Goal: Information Seeking & Learning: Find specific fact

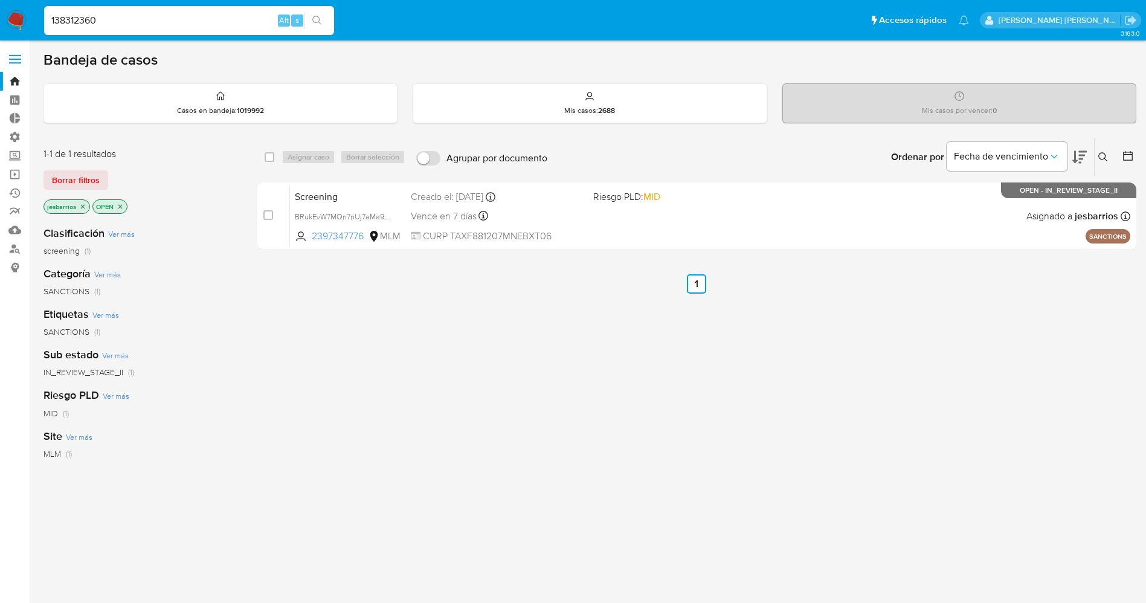
type input "138312360"
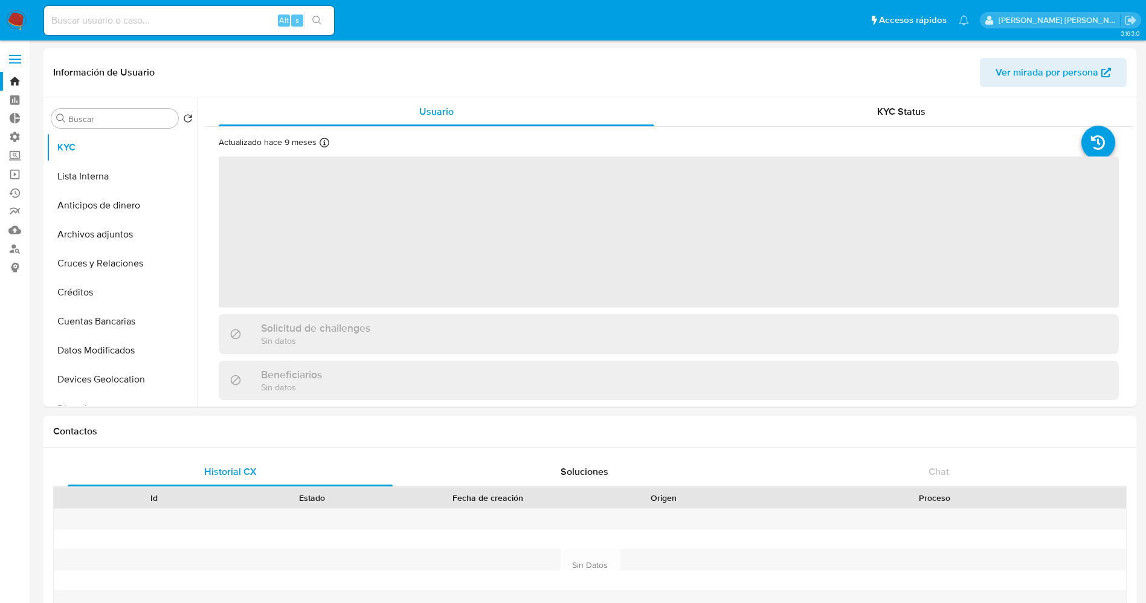
select select "10"
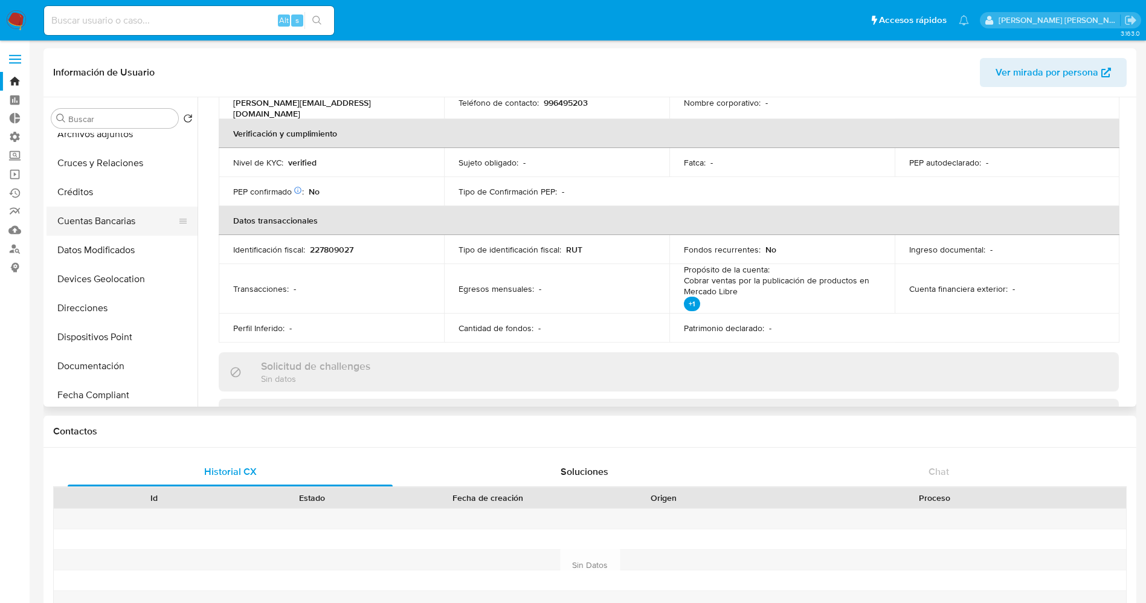
scroll to position [181, 0]
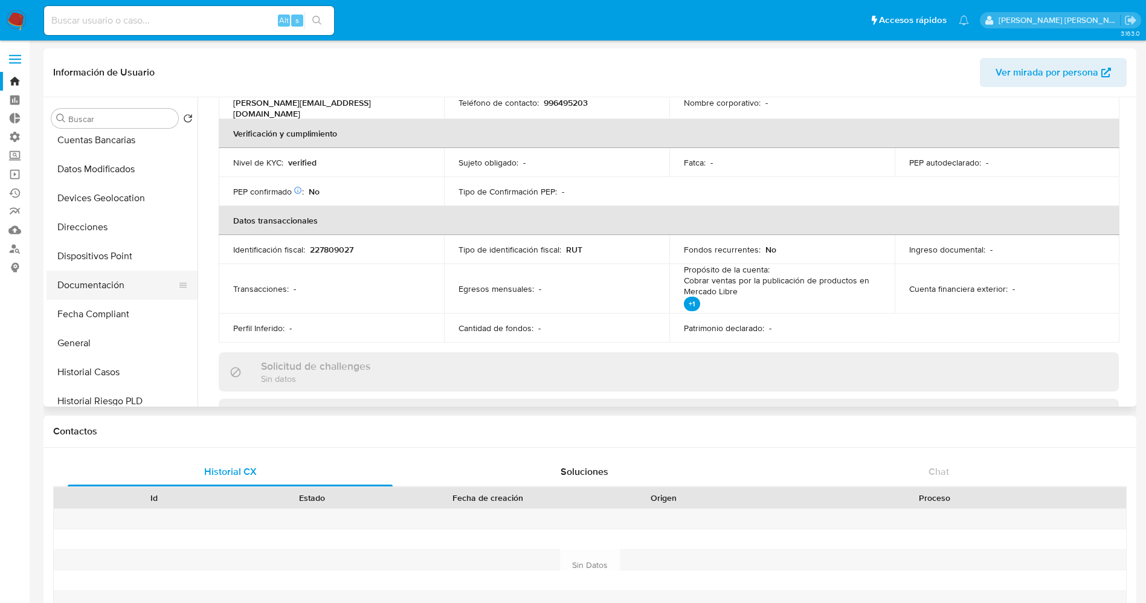
click at [103, 286] on button "Documentación" at bounding box center [117, 285] width 141 height 29
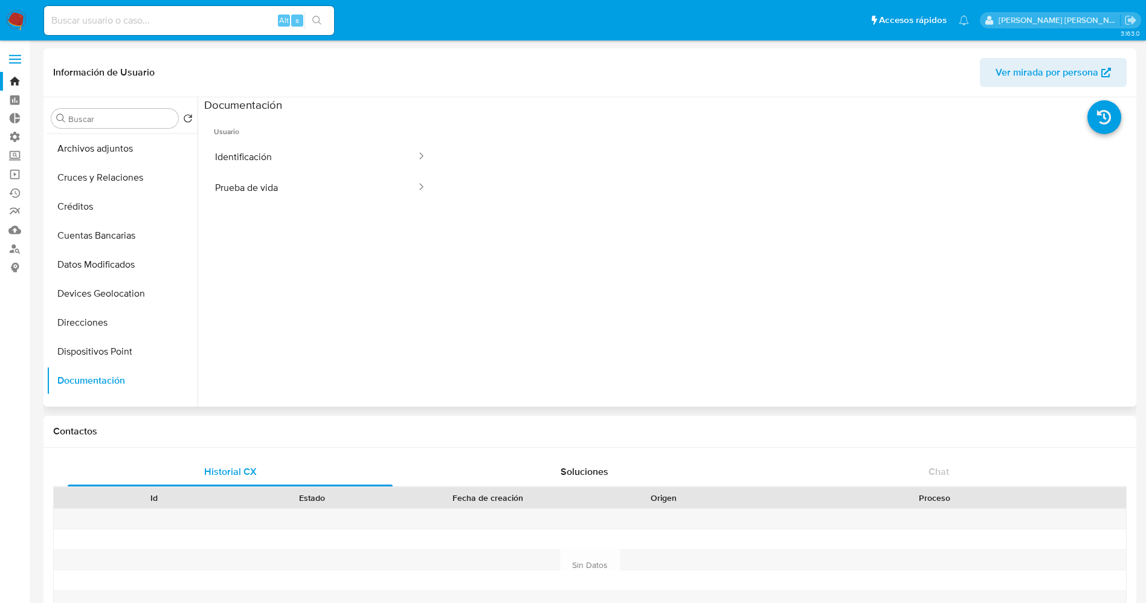
scroll to position [0, 0]
click at [107, 156] on button "KYC" at bounding box center [117, 147] width 141 height 29
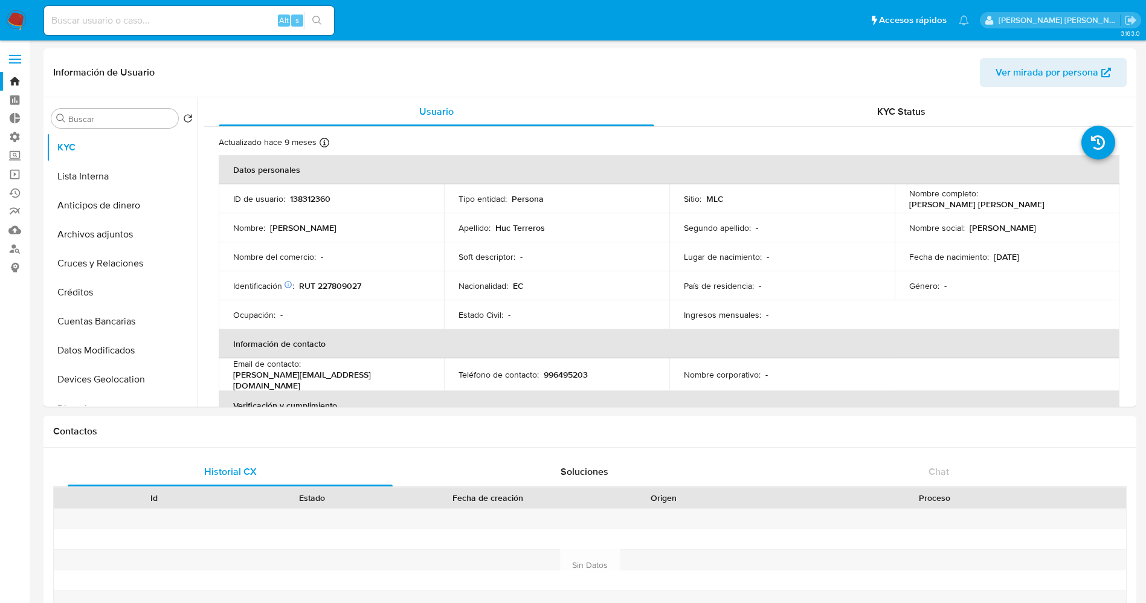
click at [8, 13] on img at bounding box center [16, 20] width 21 height 21
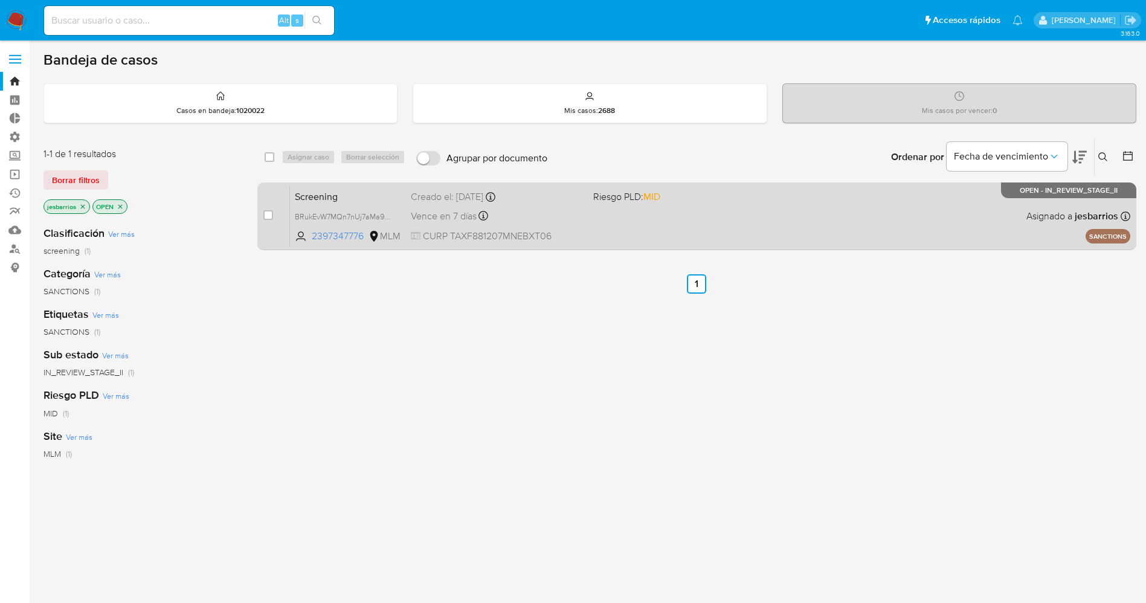
click at [560, 208] on div "Vence en 7 días Vence el 16/10/2025 20:59:59" at bounding box center [497, 216] width 173 height 16
click at [707, 233] on div "Screening BRukEvW7MQn7nUj7aMa9lrA5 2397347776 MLM Riesgo PLD: MID Creado el: 03…" at bounding box center [710, 215] width 840 height 61
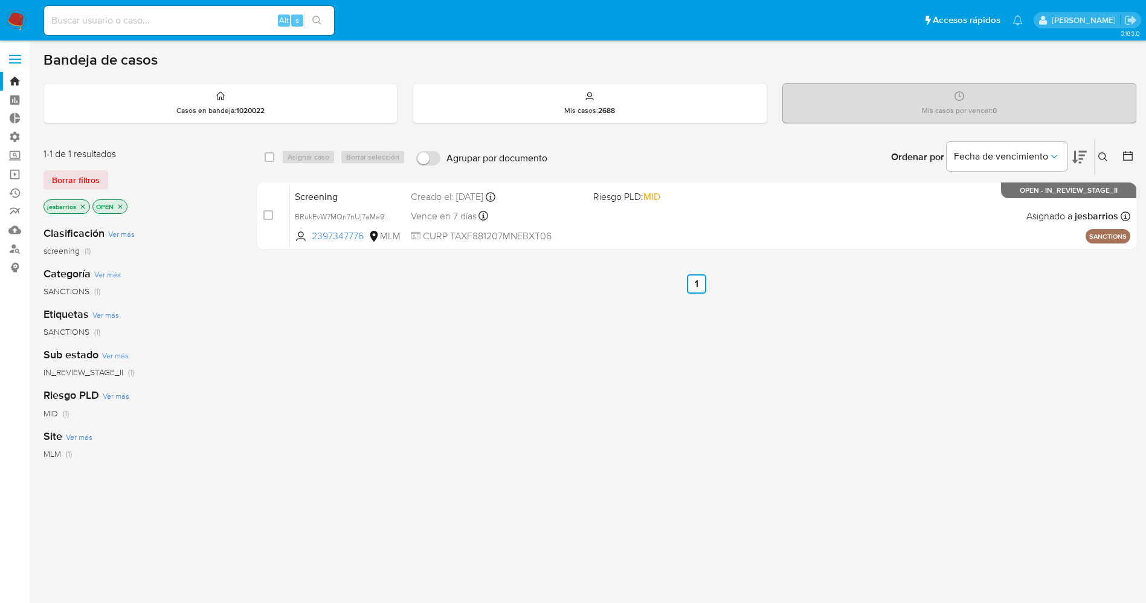
click at [22, 13] on img at bounding box center [16, 20] width 21 height 21
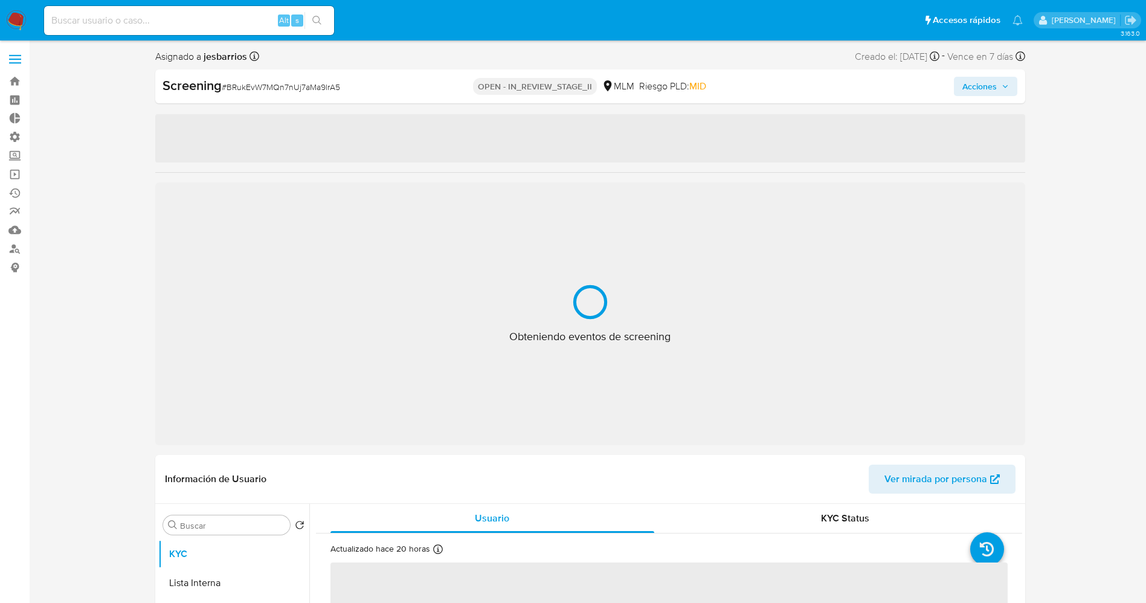
select select "10"
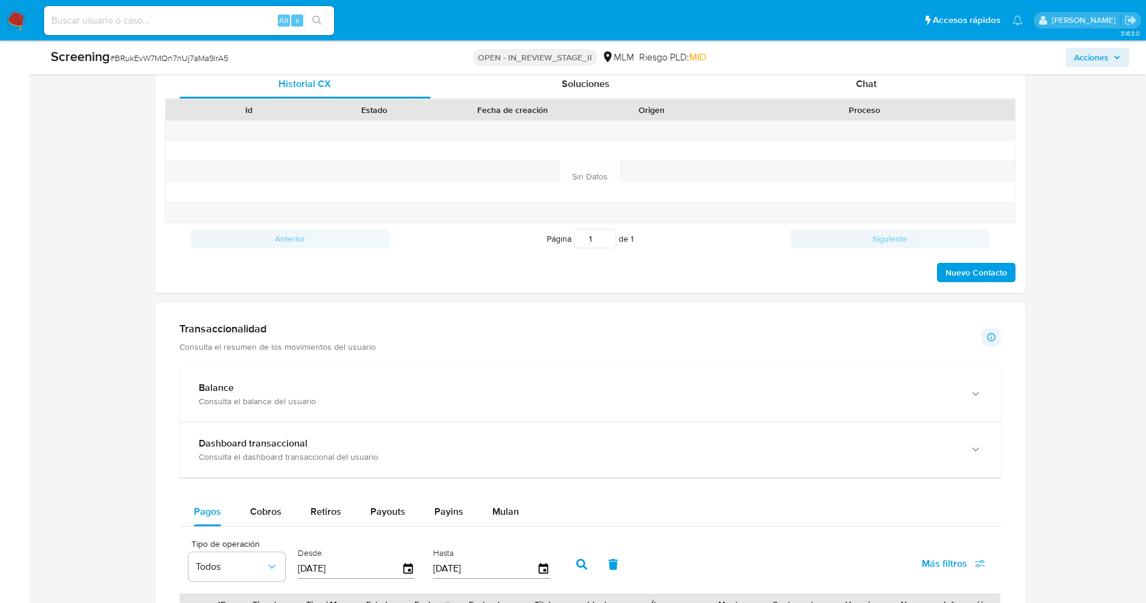
scroll to position [1178, 0]
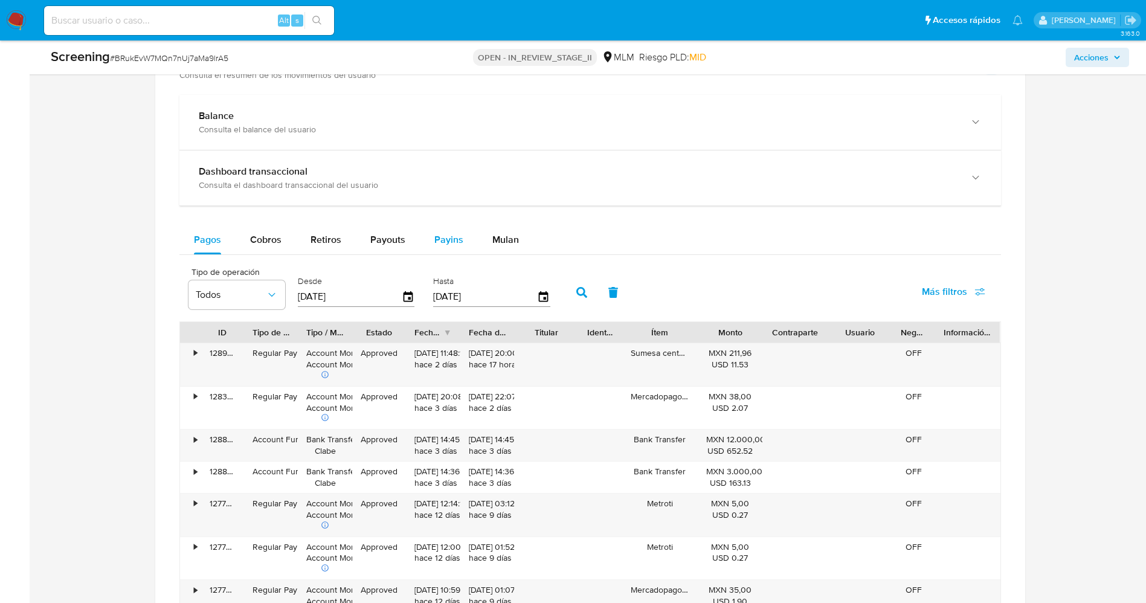
click at [437, 231] on div "Payins" at bounding box center [448, 239] width 29 height 29
select select "10"
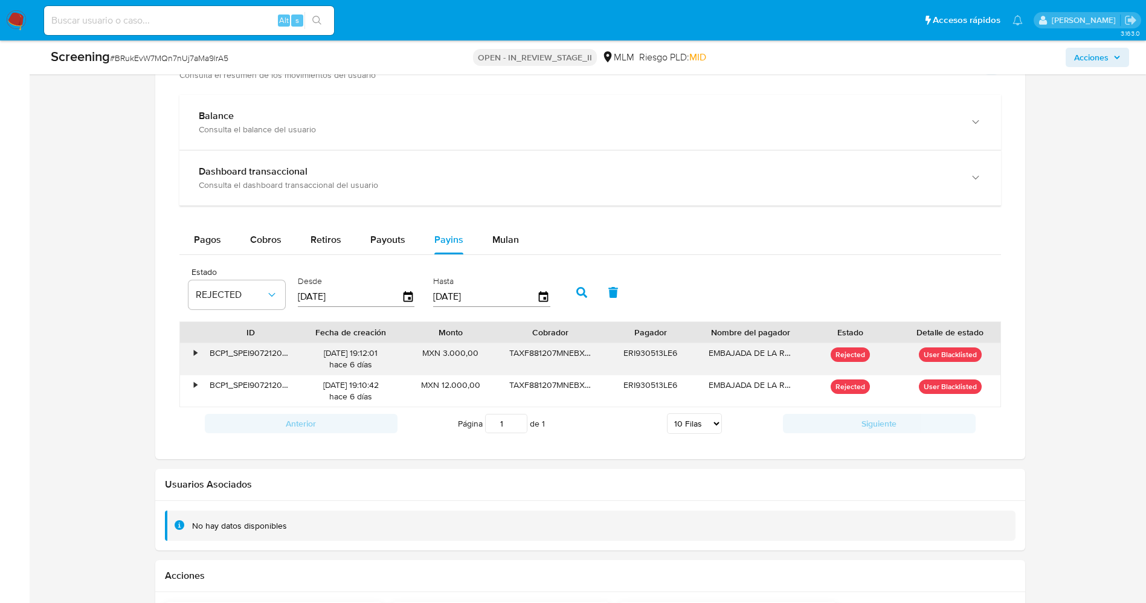
click at [191, 344] on div "•" at bounding box center [190, 358] width 21 height 31
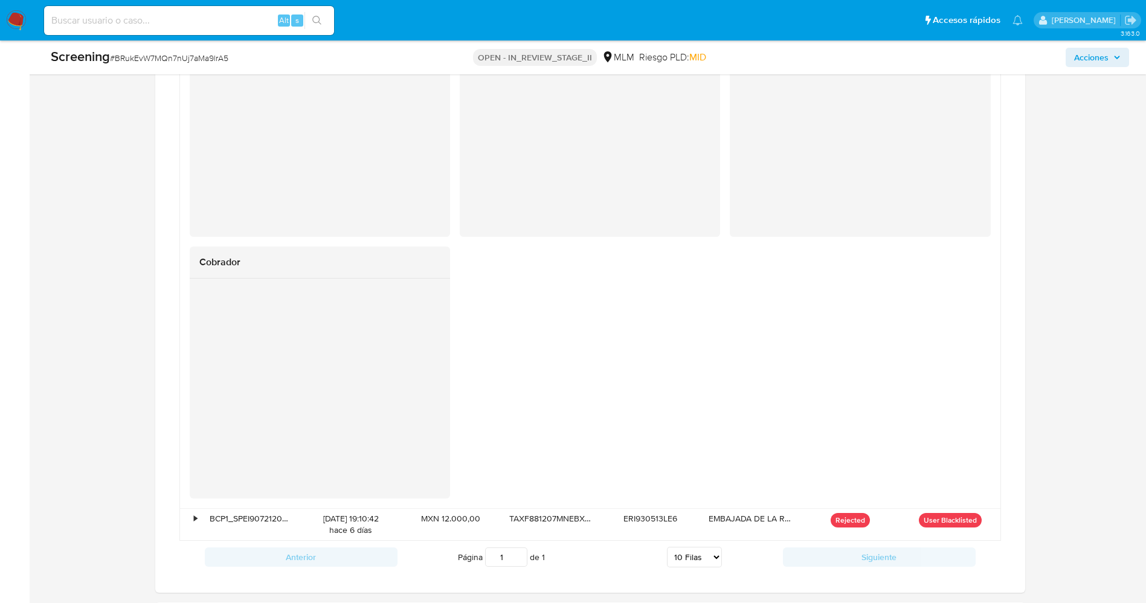
scroll to position [1631, 0]
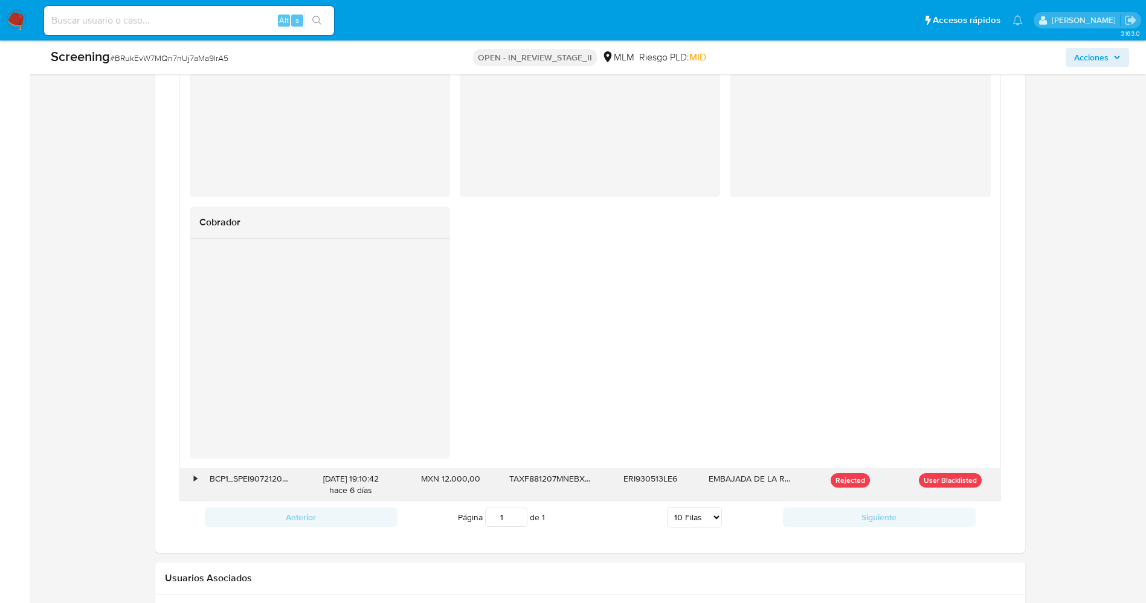
click at [194, 480] on div "•" at bounding box center [195, 478] width 3 height 11
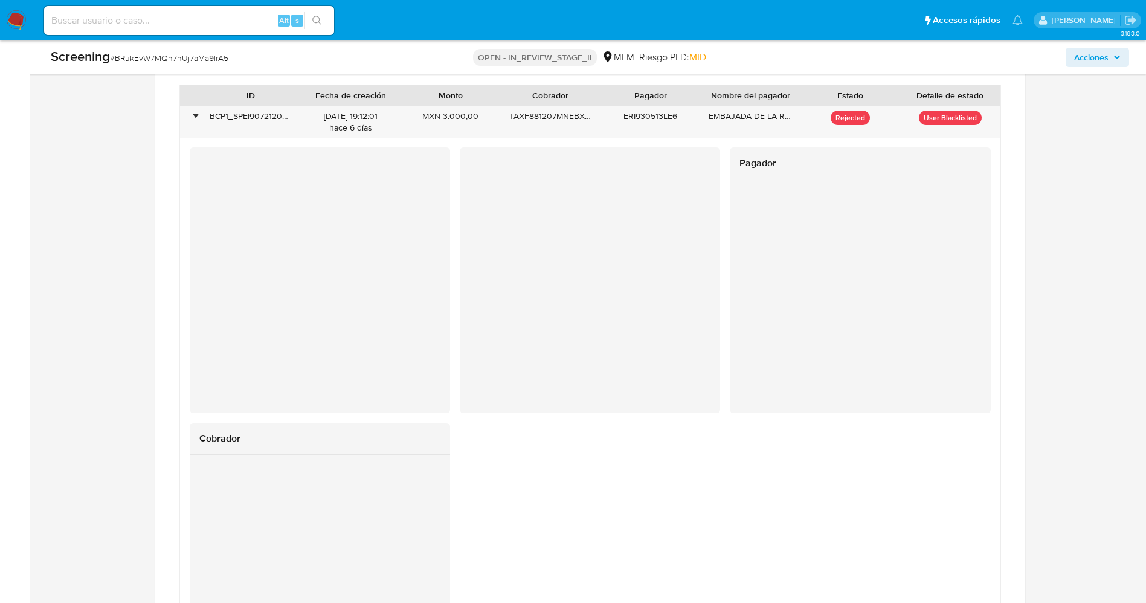
scroll to position [1268, 0]
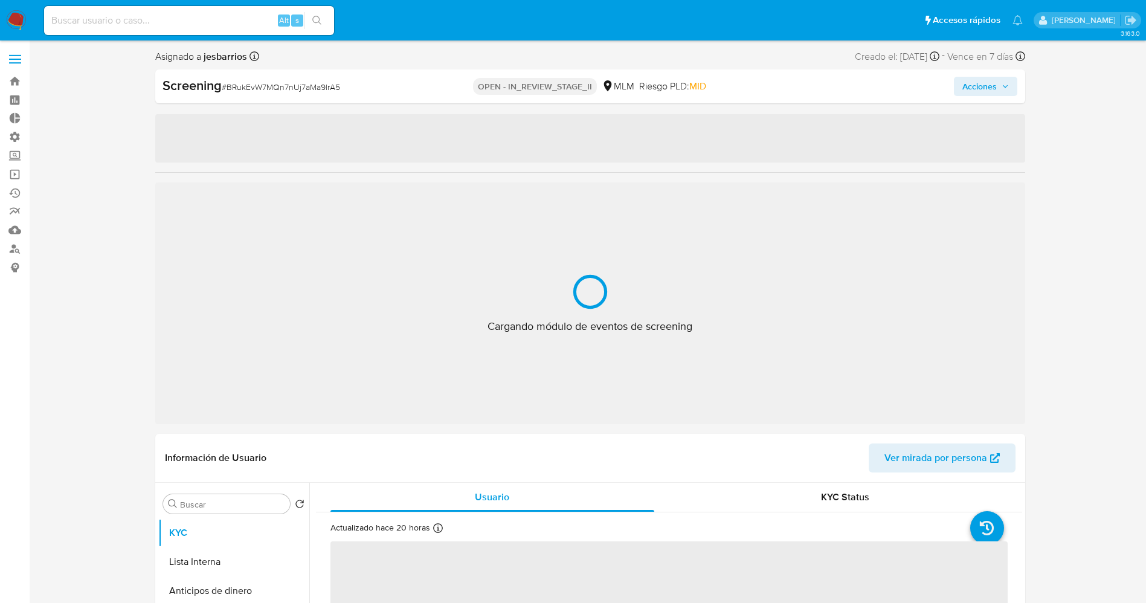
select select "10"
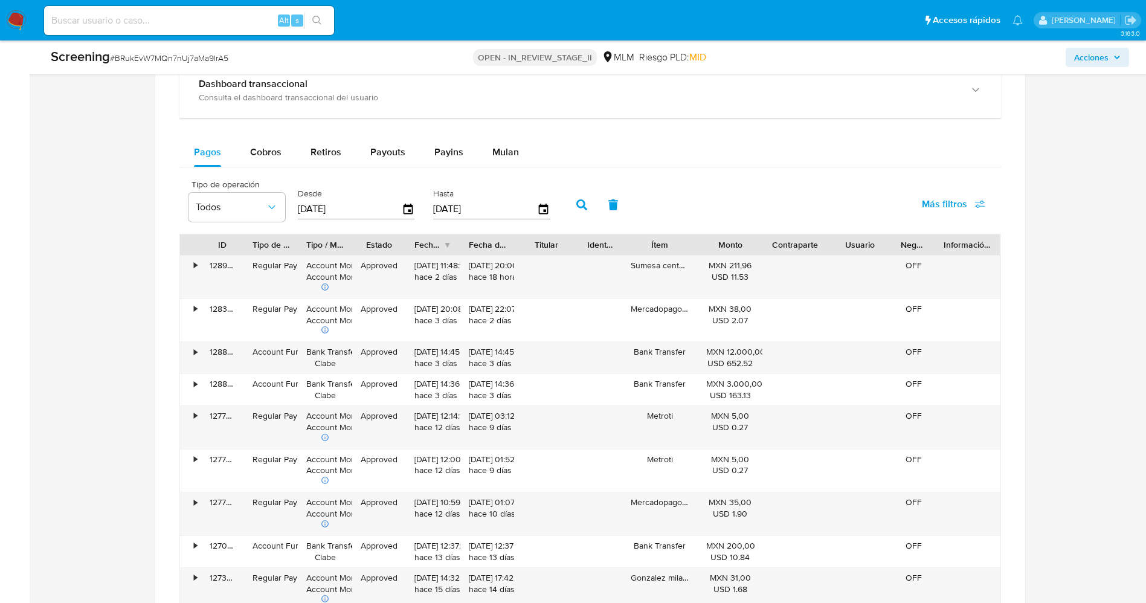
scroll to position [1268, 0]
click at [395, 150] on span "Payouts" at bounding box center [387, 150] width 35 height 14
select select "10"
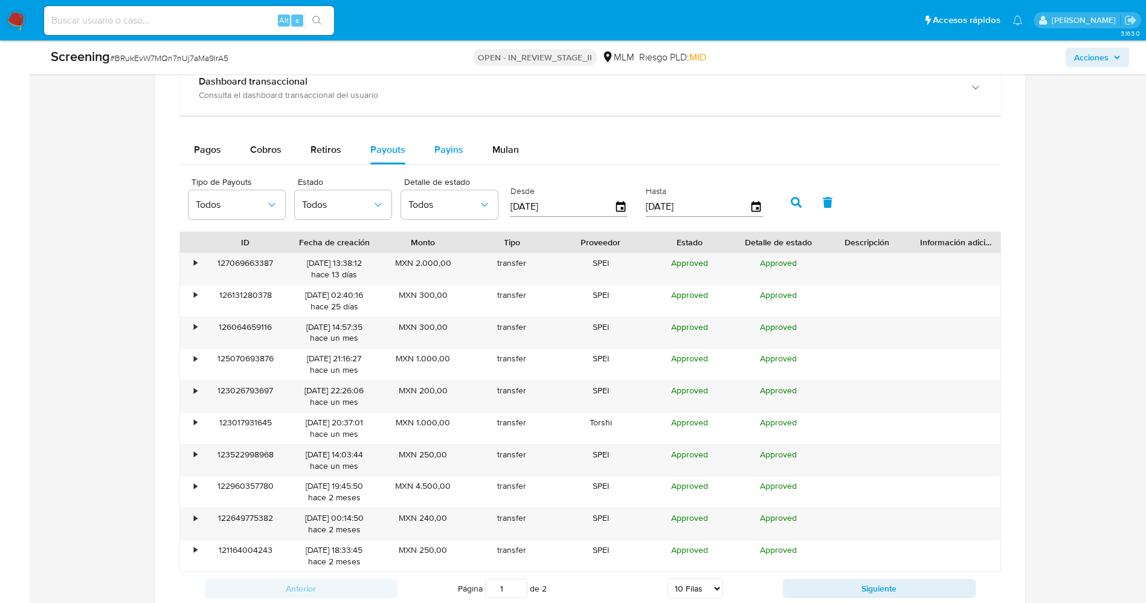
click at [460, 149] on button "Payins" at bounding box center [449, 149] width 58 height 29
select select "10"
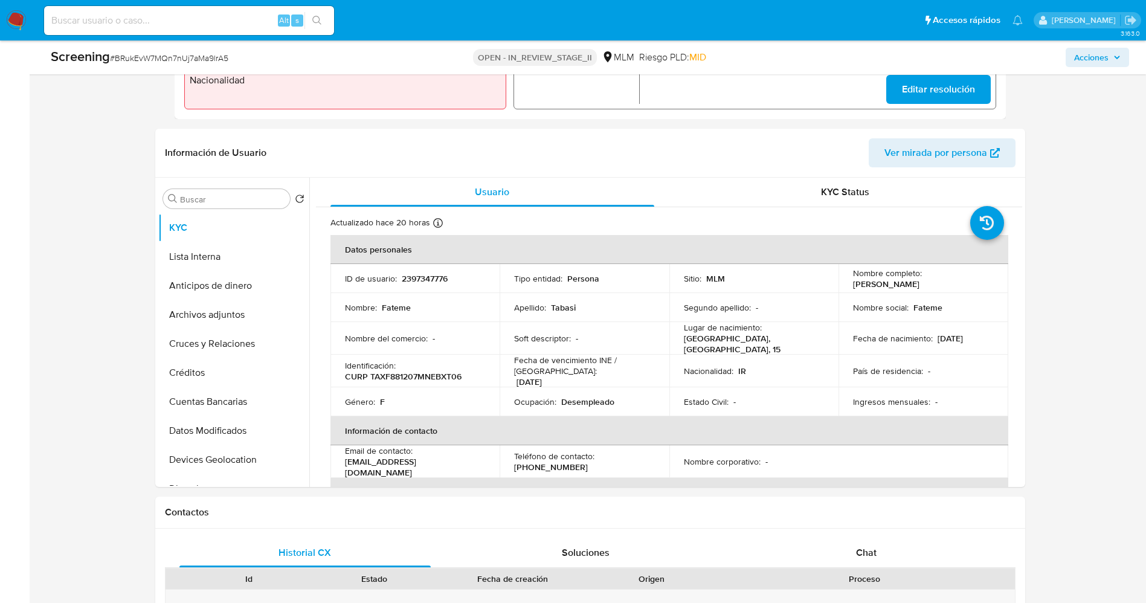
scroll to position [431, 0]
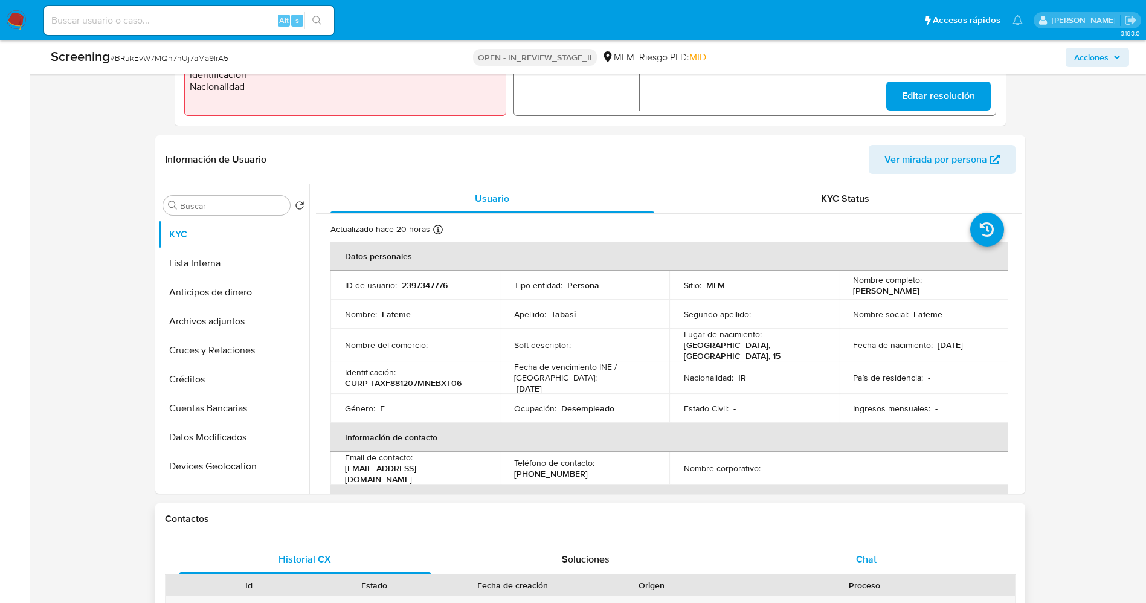
click at [849, 556] on div "Chat" at bounding box center [866, 559] width 252 height 29
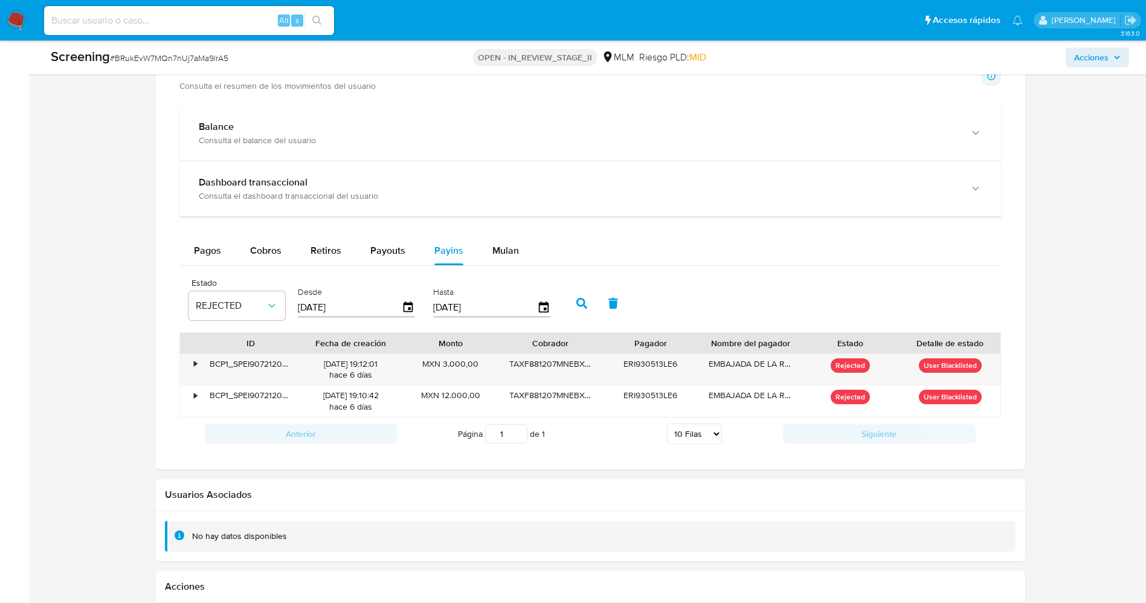
scroll to position [1495, 0]
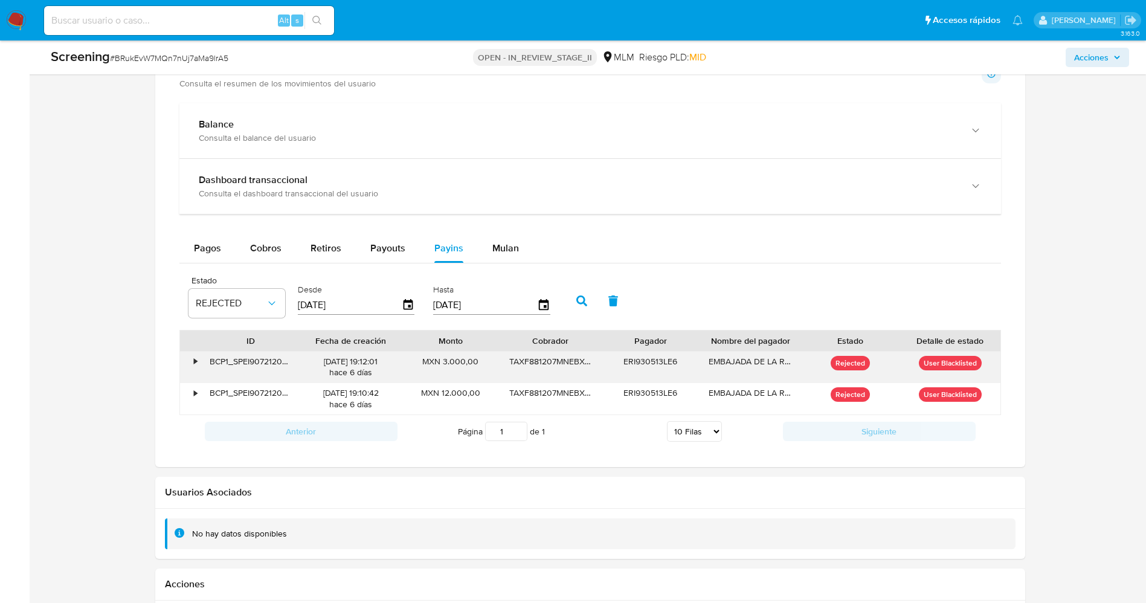
click at [192, 358] on div "•" at bounding box center [190, 367] width 21 height 31
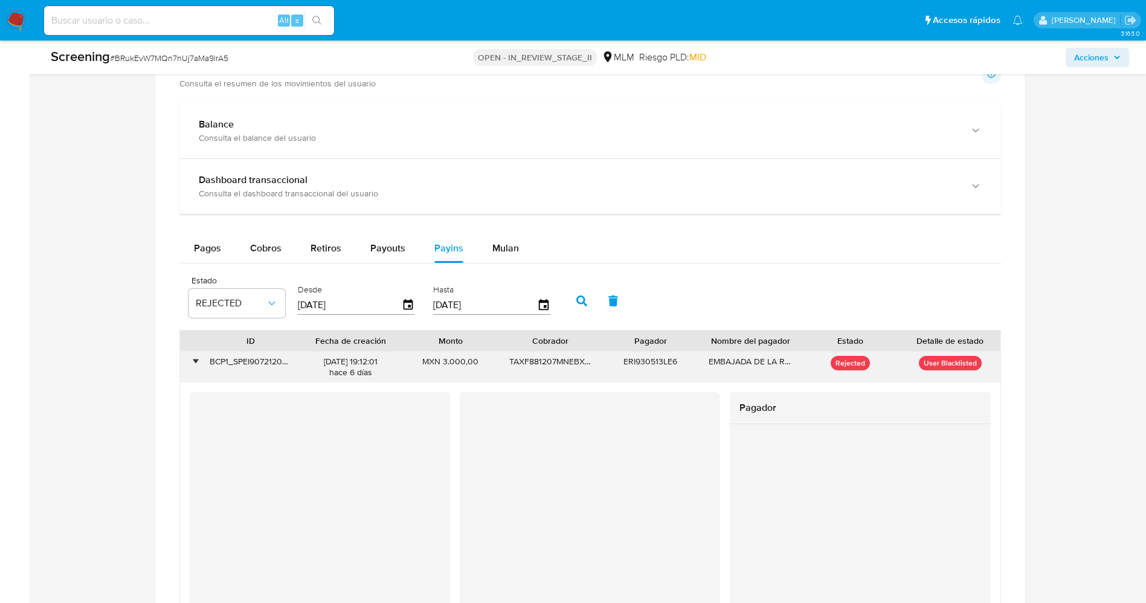
click at [192, 358] on div "•" at bounding box center [190, 367] width 21 height 31
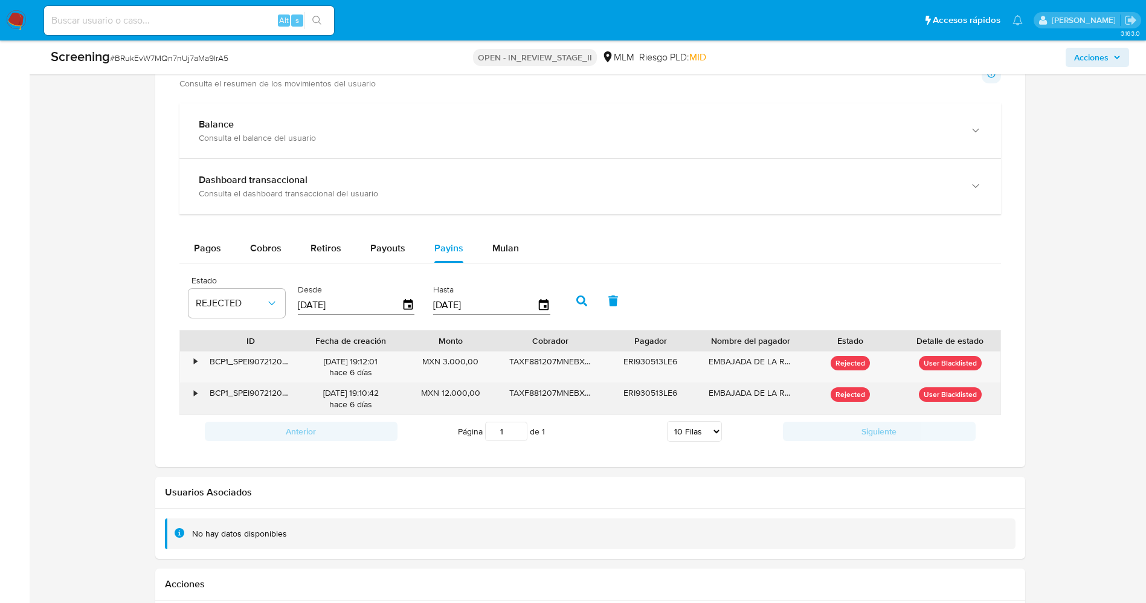
click at [193, 399] on div "•" at bounding box center [190, 398] width 21 height 31
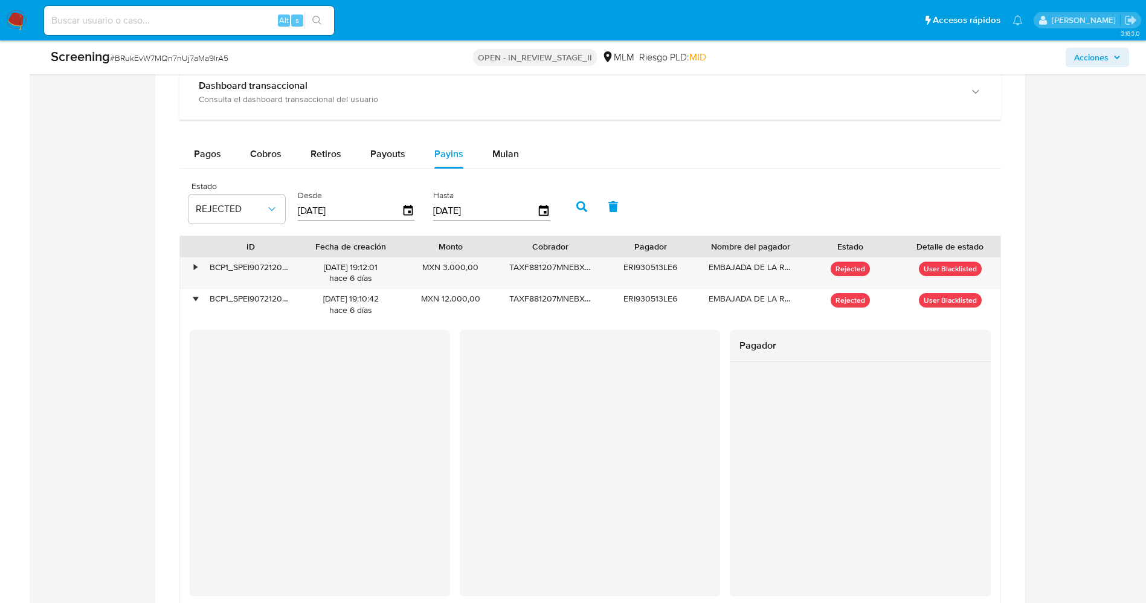
scroll to position [1567, 0]
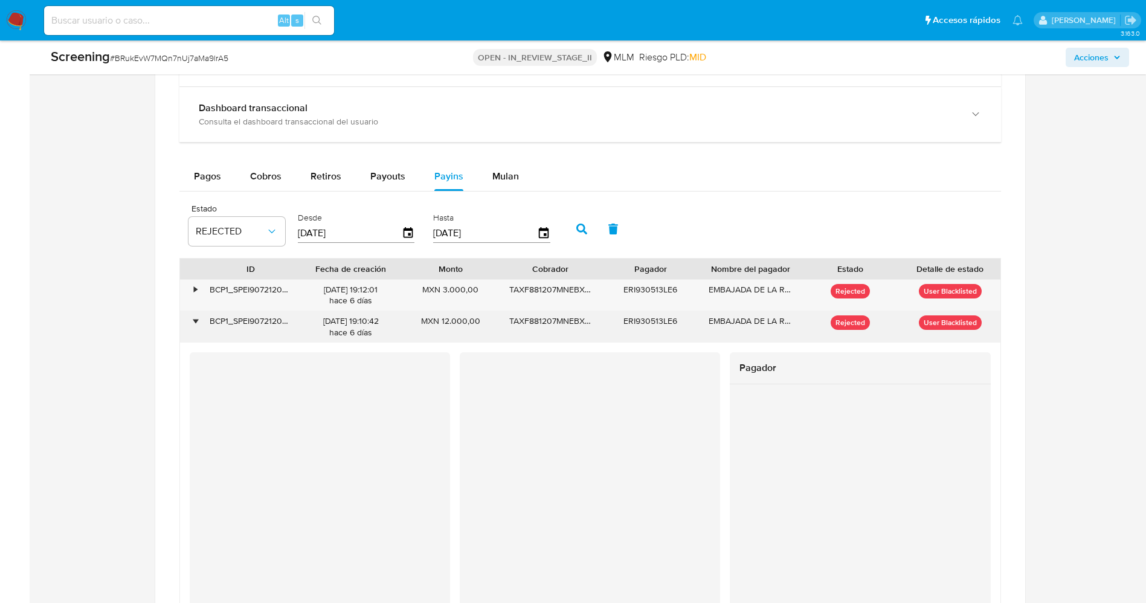
click at [196, 316] on div "•" at bounding box center [195, 320] width 3 height 11
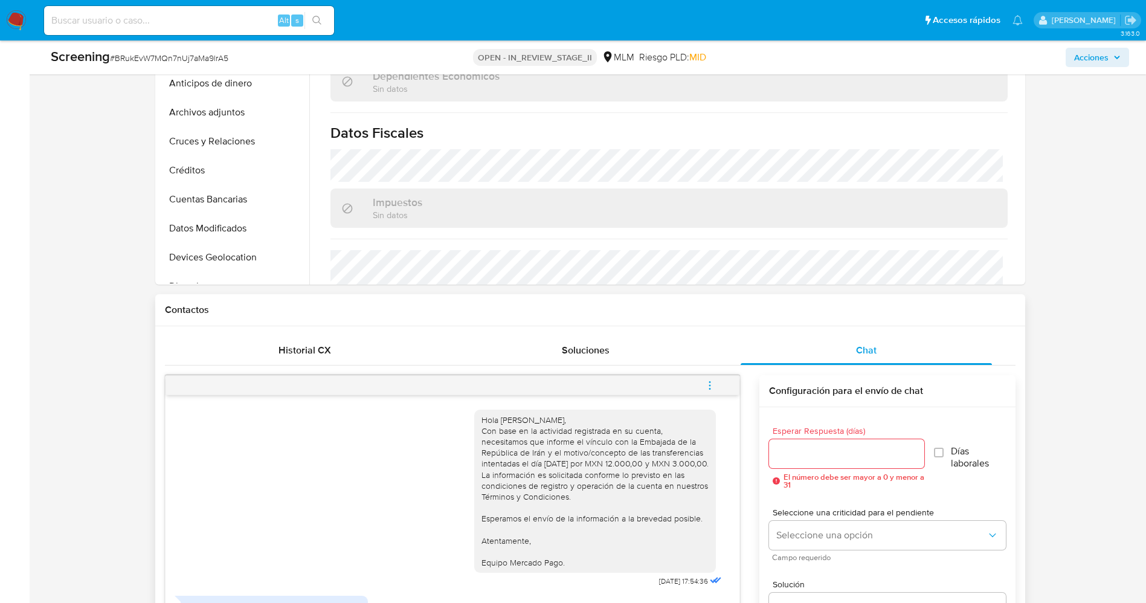
scroll to position [837, 0]
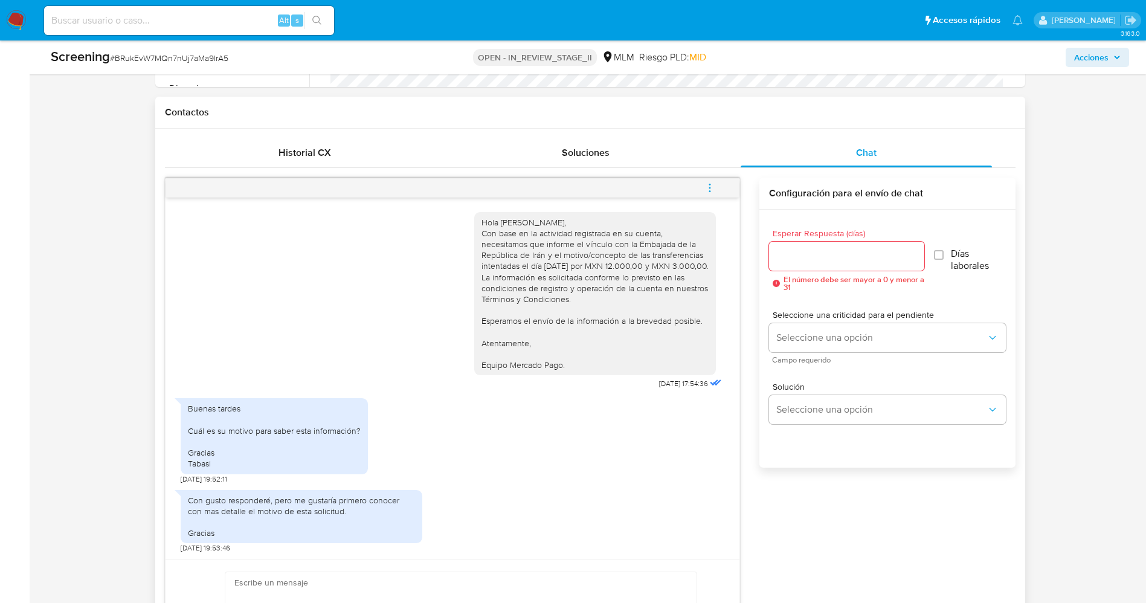
drag, startPoint x: 469, startPoint y: 225, endPoint x: 576, endPoint y: 362, distance: 174.7
click at [576, 362] on div "Hola Fateme Tabasi, Con base en la actividad registrada en su cuenta, necesitam…" at bounding box center [594, 294] width 227 height 154
copy div "Hola Fateme Tabasi, Con base en la actividad registrada en su cuenta, necesitam…"
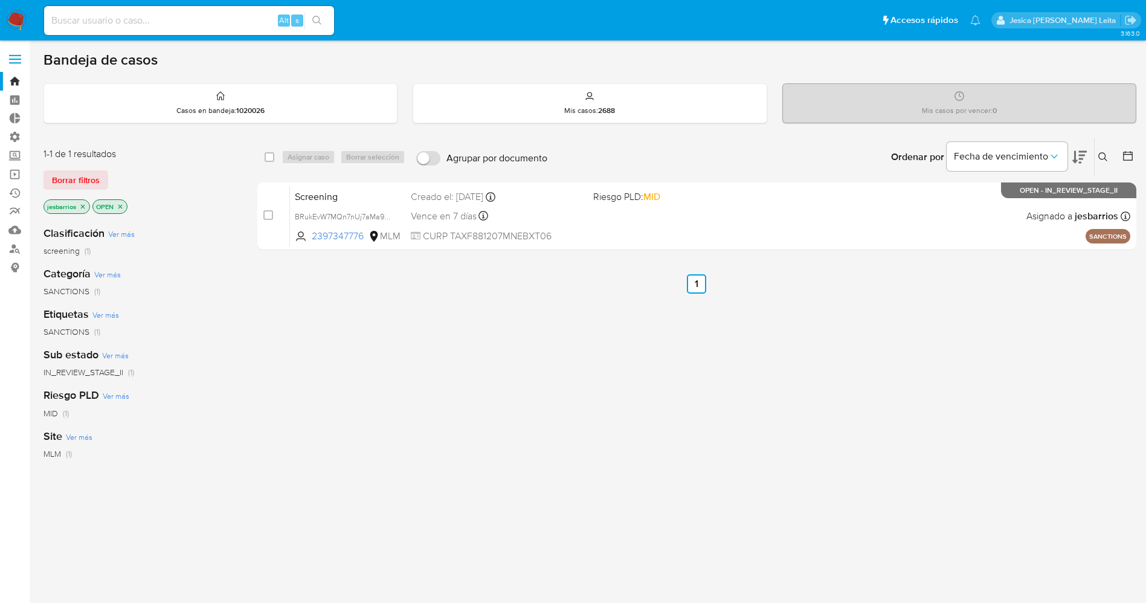
click at [219, 222] on div "Clasificación Ver más screening (1) Categoría Ver más SANCTIONS (1) Etiquetas V…" at bounding box center [140, 421] width 194 height 411
click at [165, 25] on input at bounding box center [189, 21] width 290 height 16
paste input "OwTcynZDPo373FwCRGWcfkwu"
type input "OwTcynZDPo373FwCRGWcfkwu"
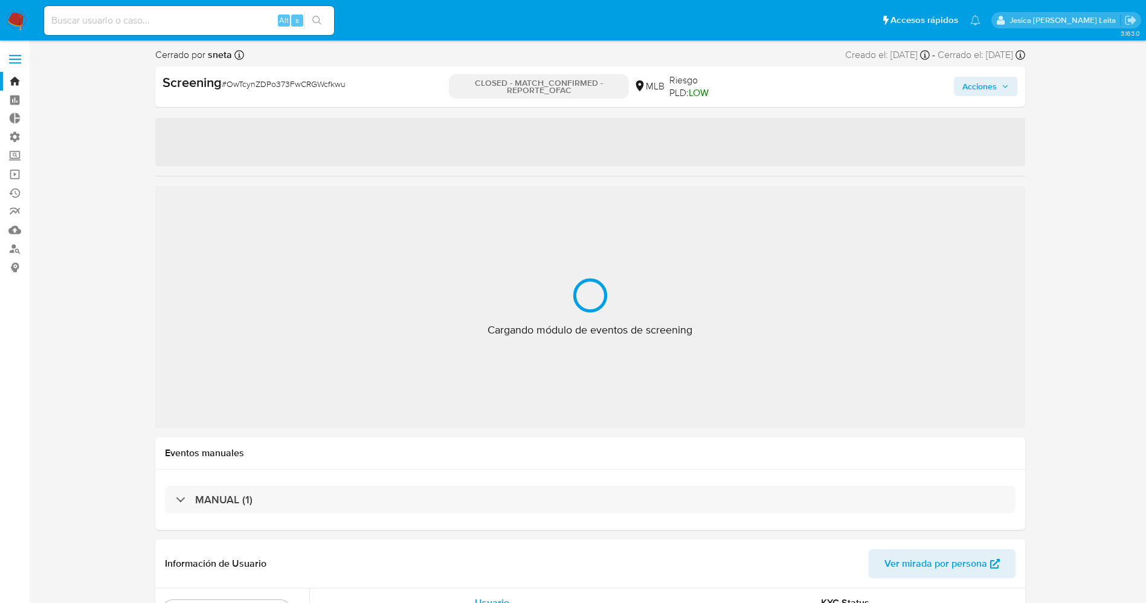
select select "10"
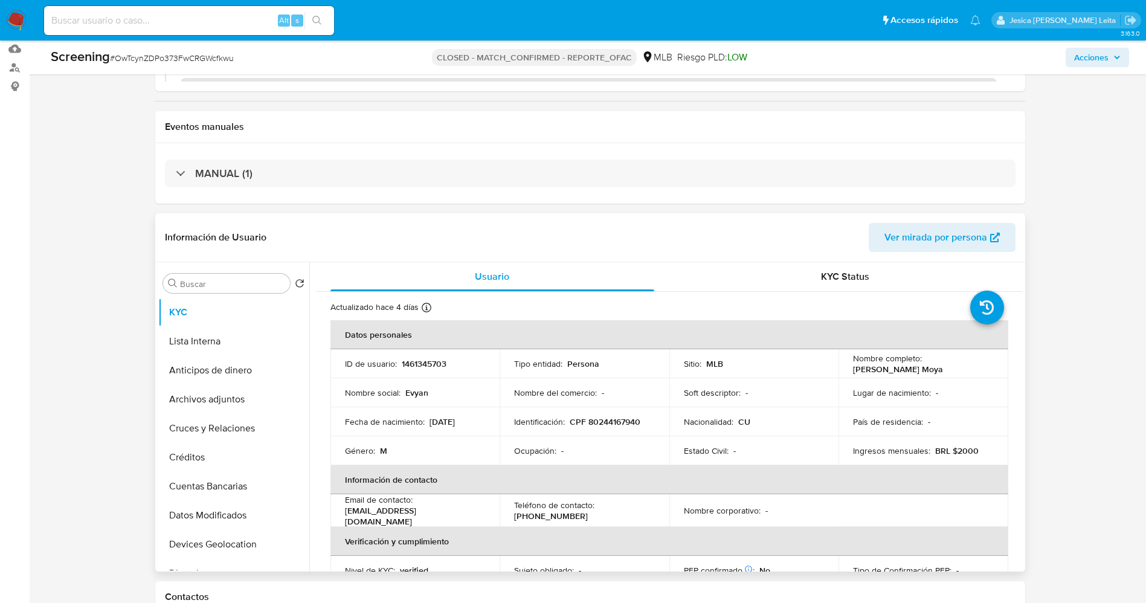
scroll to position [362, 0]
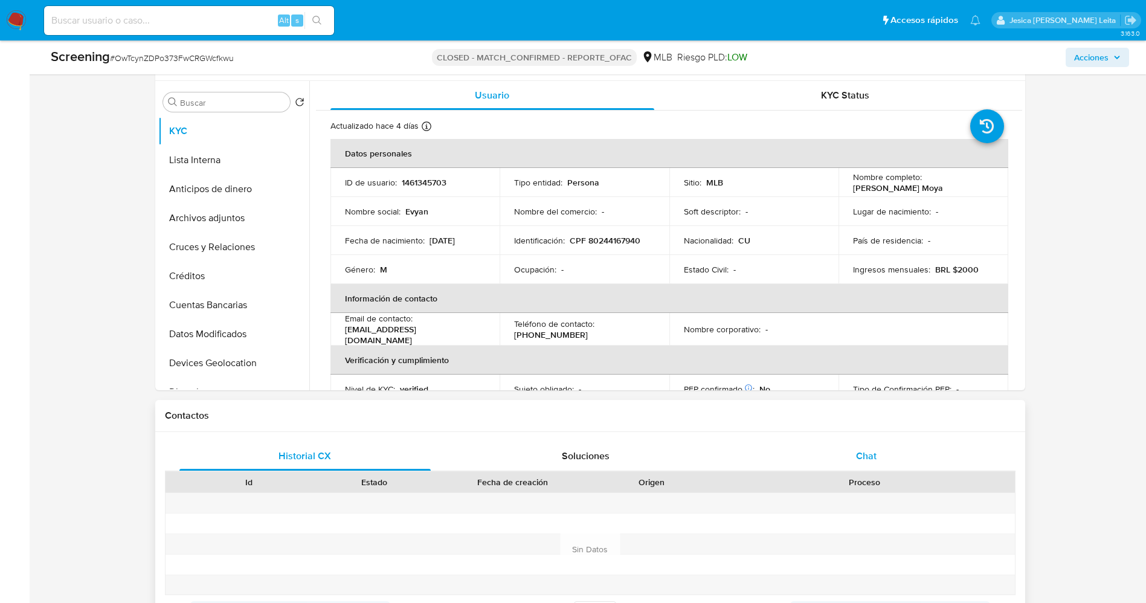
click at [845, 456] on div "Chat" at bounding box center [866, 455] width 252 height 29
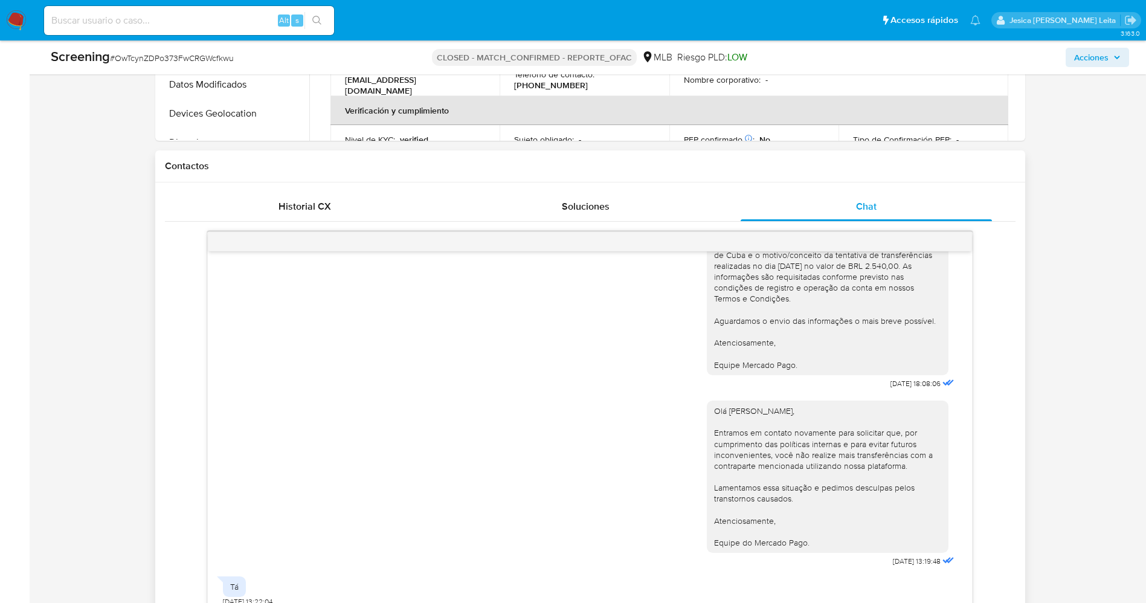
scroll to position [634, 0]
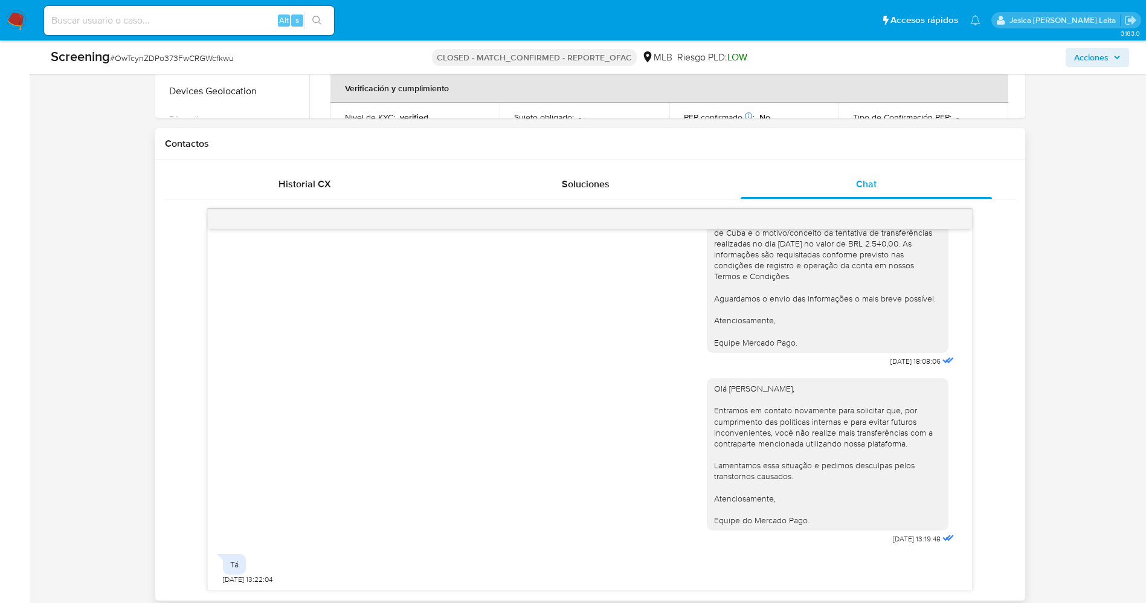
drag, startPoint x: 702, startPoint y: 409, endPoint x: 810, endPoint y: 522, distance: 156.8
click at [810, 522] on div "Olá Evyan Guerra Moya, Entramos em contato novamente para solicitar que, por cu…" at bounding box center [827, 454] width 227 height 143
copy div "Entramos em contato novamente para solicitar que, por cumprimento das políticas…"
click at [19, 26] on img at bounding box center [16, 20] width 21 height 21
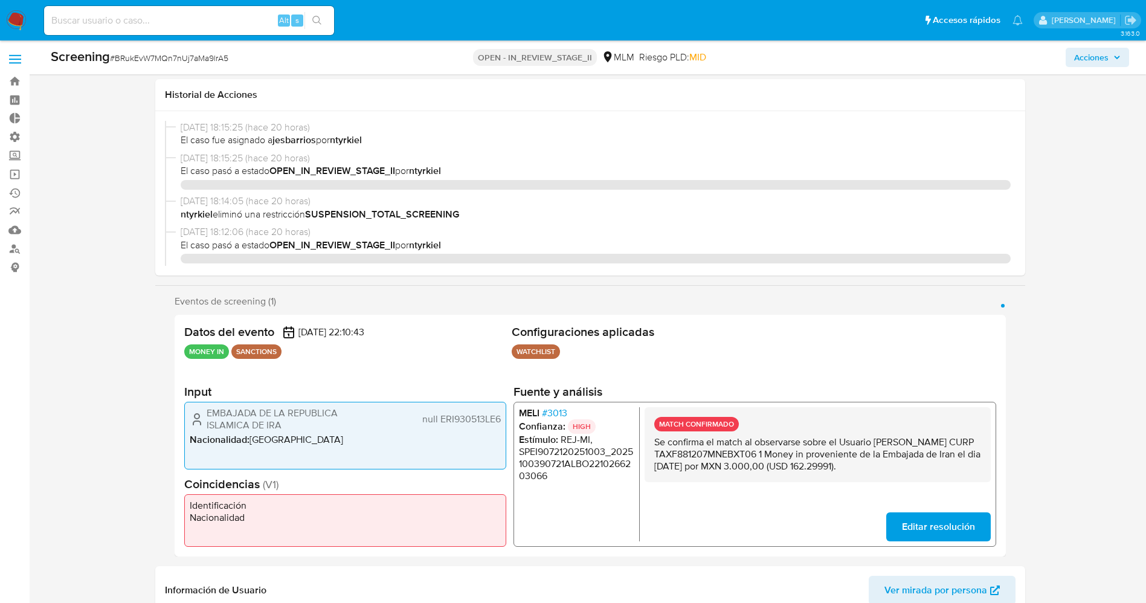
select select "10"
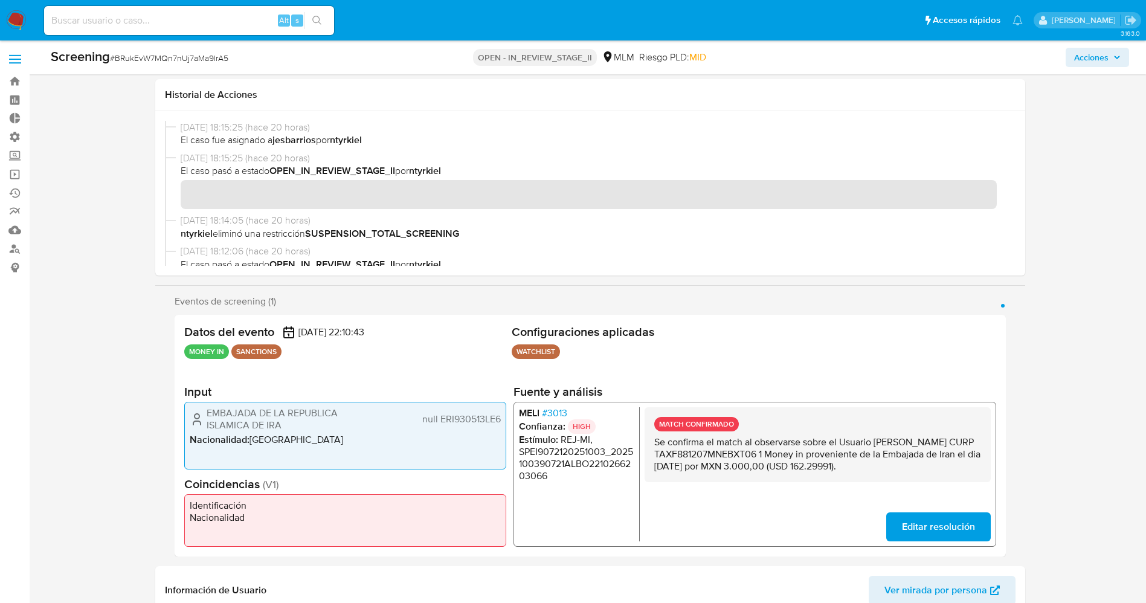
scroll to position [1268, 0]
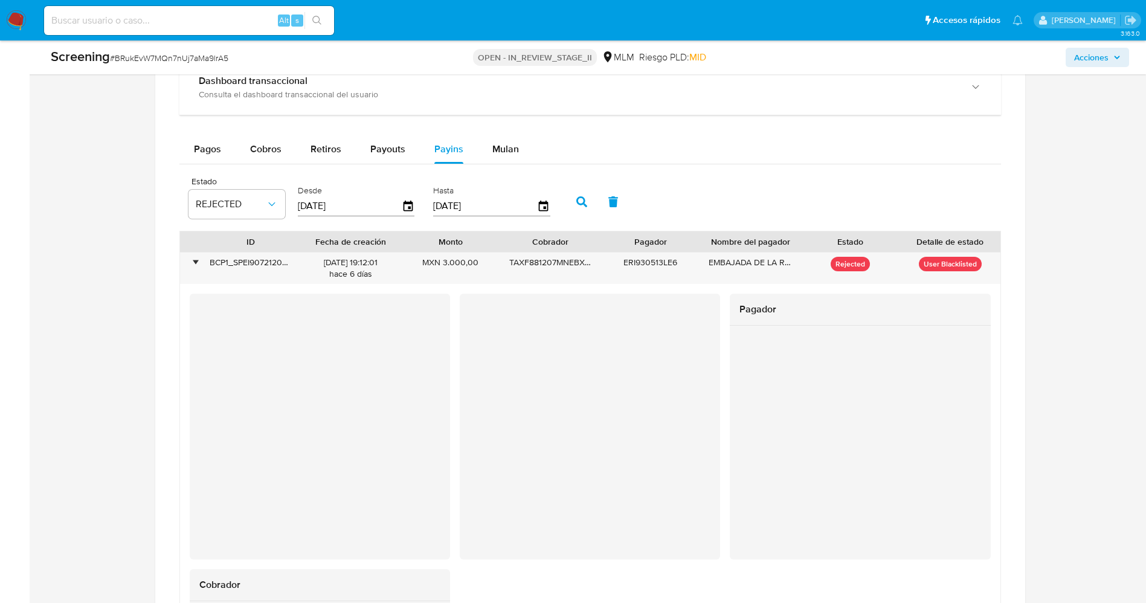
click at [272, 19] on input at bounding box center [189, 21] width 290 height 16
paste input "280572180"
type input "280572180"
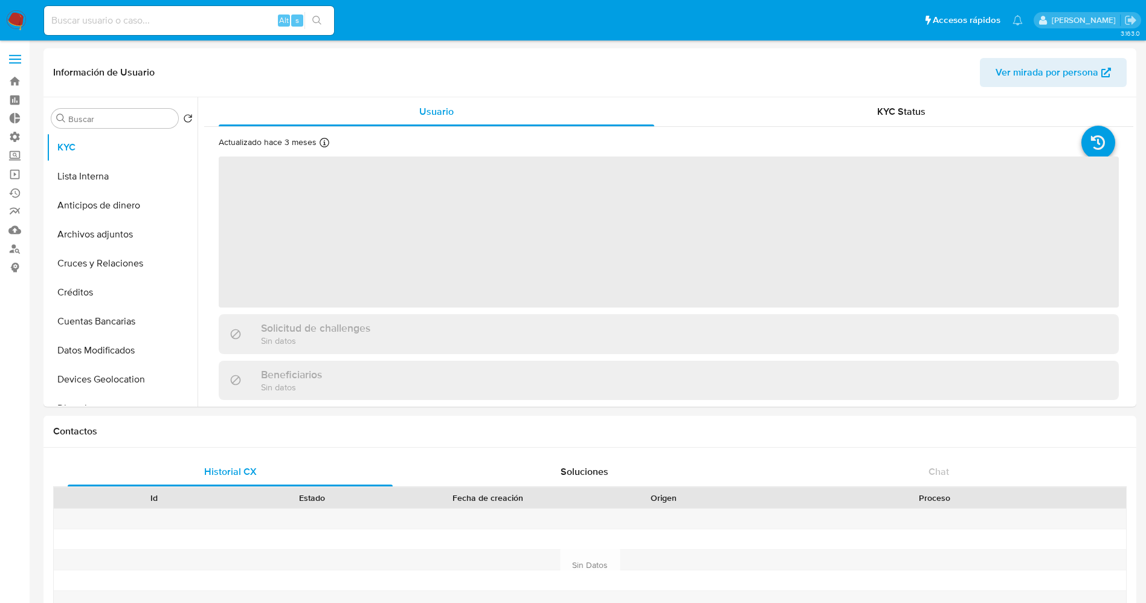
select select "10"
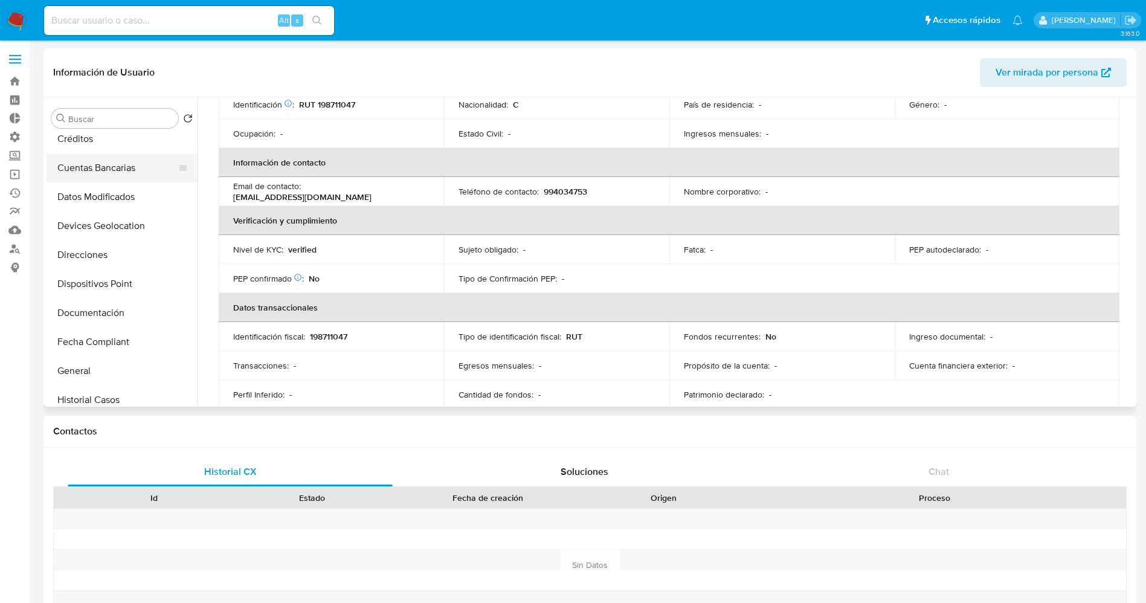
scroll to position [181, 0]
click at [106, 290] on button "Documentación" at bounding box center [117, 285] width 141 height 29
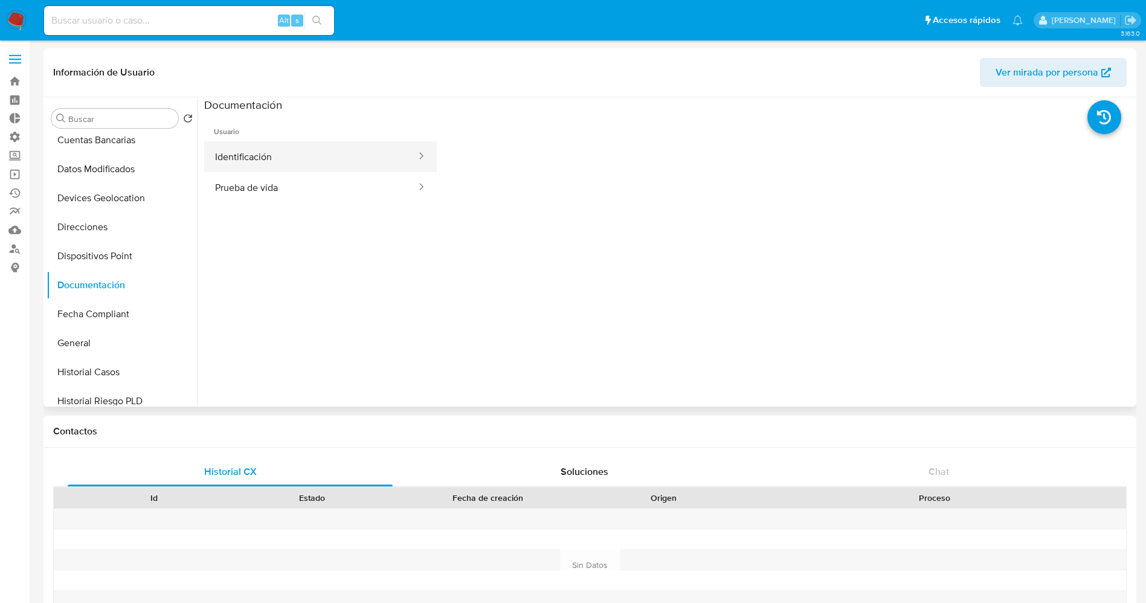
click at [328, 150] on button "Identificación" at bounding box center [310, 156] width 213 height 31
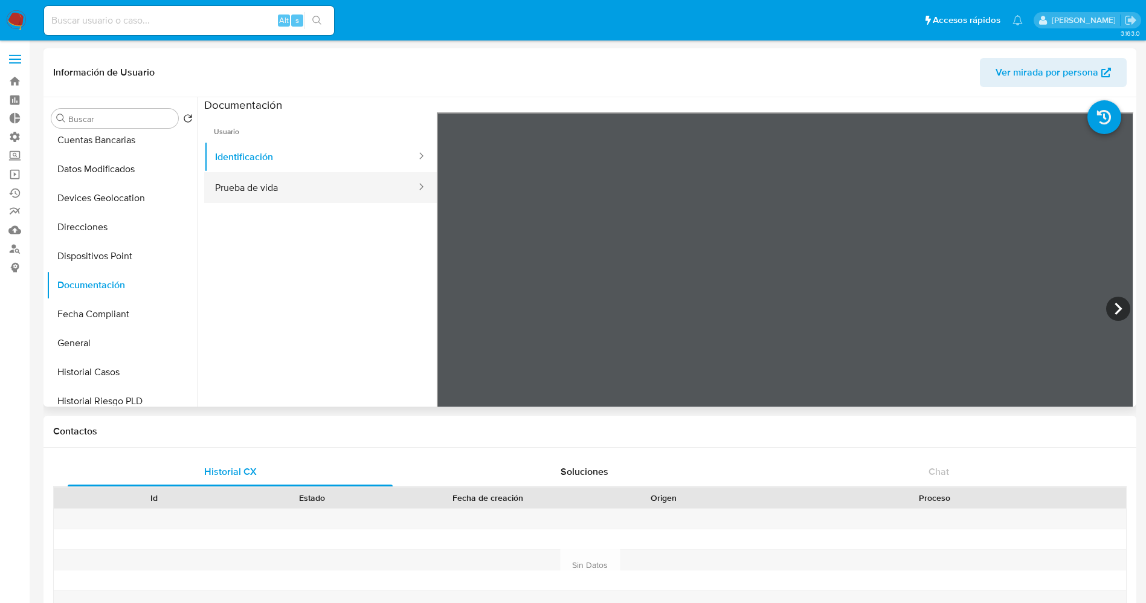
click at [336, 199] on button "Prueba de vida" at bounding box center [310, 187] width 213 height 31
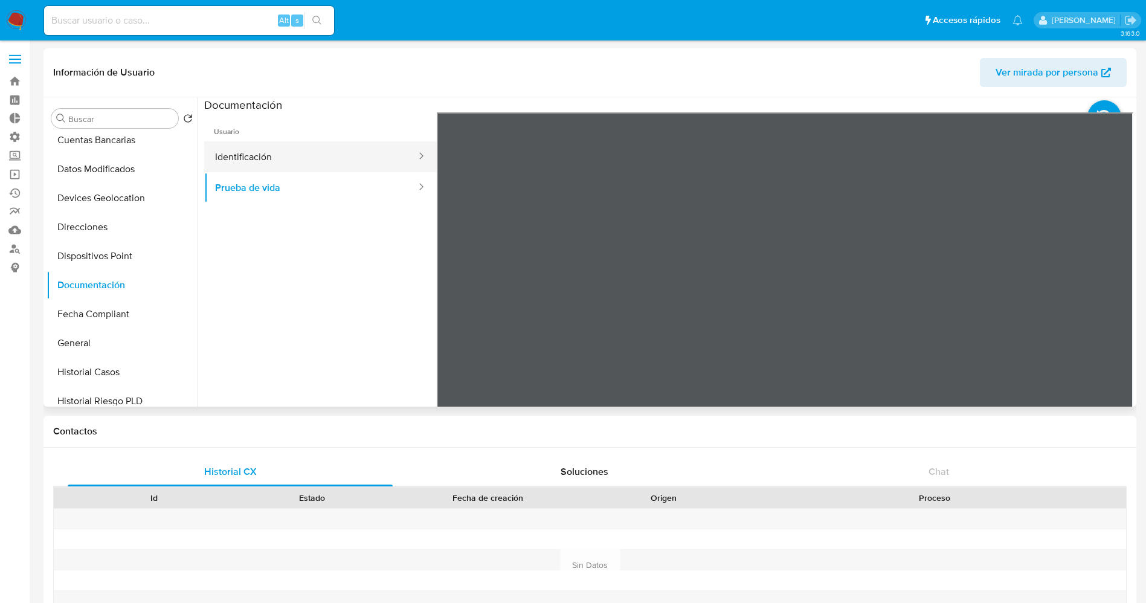
click at [351, 170] on button "Identificación" at bounding box center [310, 156] width 213 height 31
click at [220, 14] on input at bounding box center [189, 21] width 290 height 16
paste input "45808553"
type input "45808553"
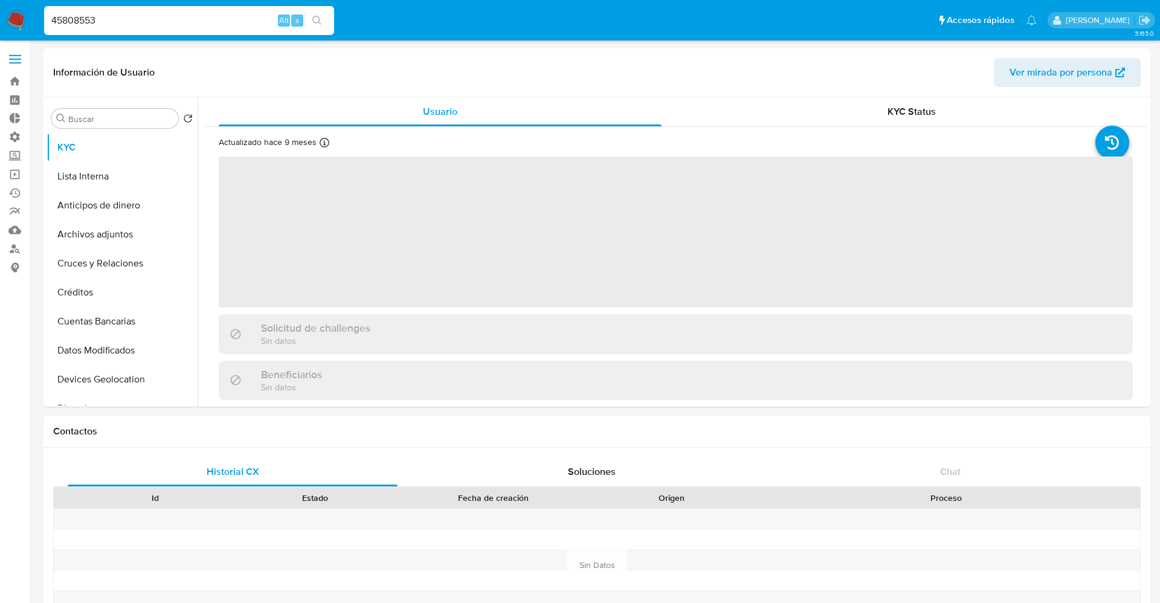
select select "10"
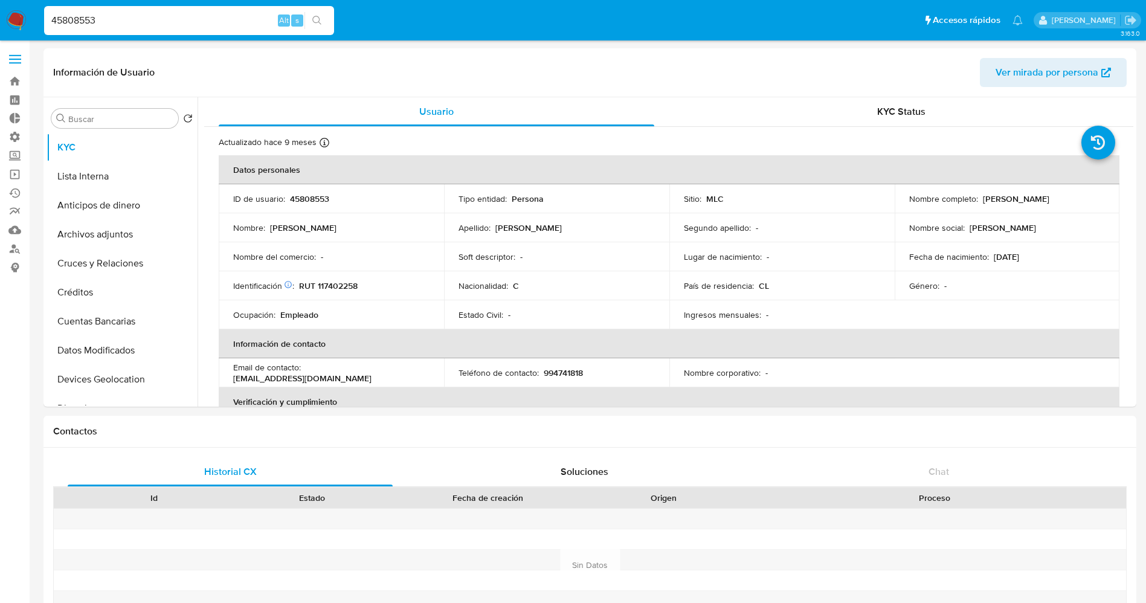
click at [254, 11] on div "45808553 Alt s" at bounding box center [189, 20] width 290 height 29
click at [242, 21] on input "45808553" at bounding box center [189, 21] width 290 height 16
type input "4"
paste input "530486114"
type input "530486114"
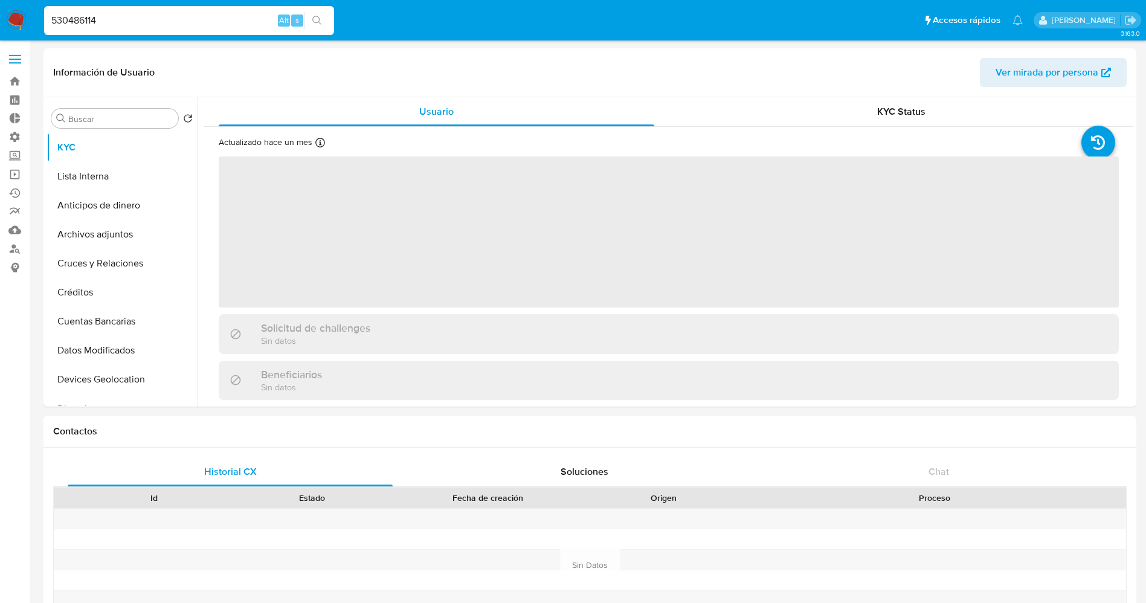
select select "10"
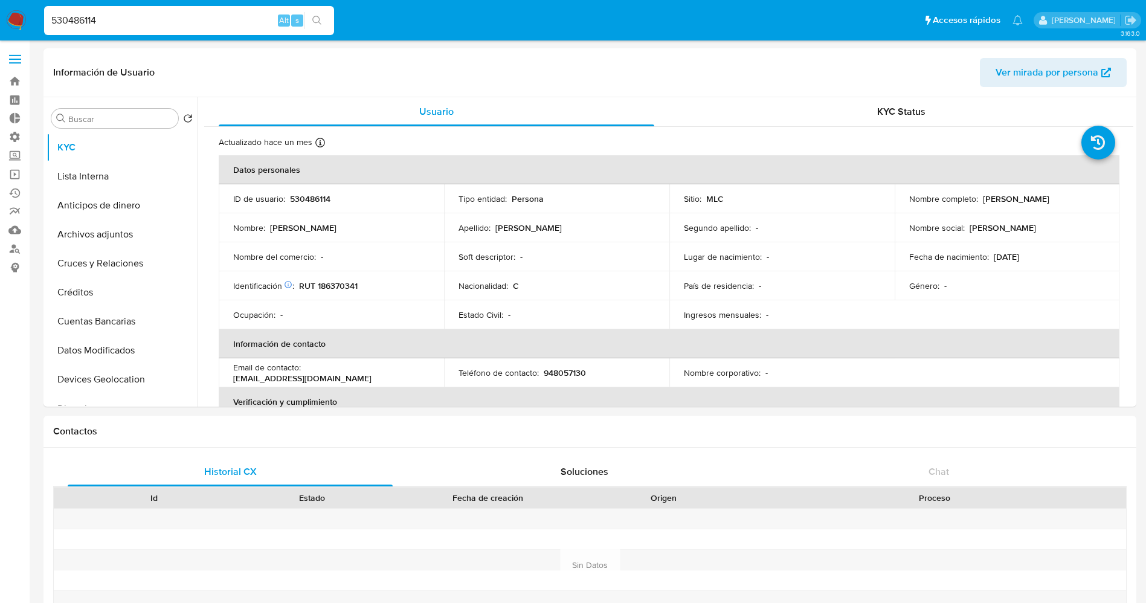
drag, startPoint x: 144, startPoint y: 18, endPoint x: 0, endPoint y: 27, distance: 144.0
click at [0, 27] on nav "Pausado Ver notificaciones 530486114 Alt s Accesos rápidos Presiona las siguien…" at bounding box center [573, 20] width 1146 height 40
paste input "60732836"
type input "607328364"
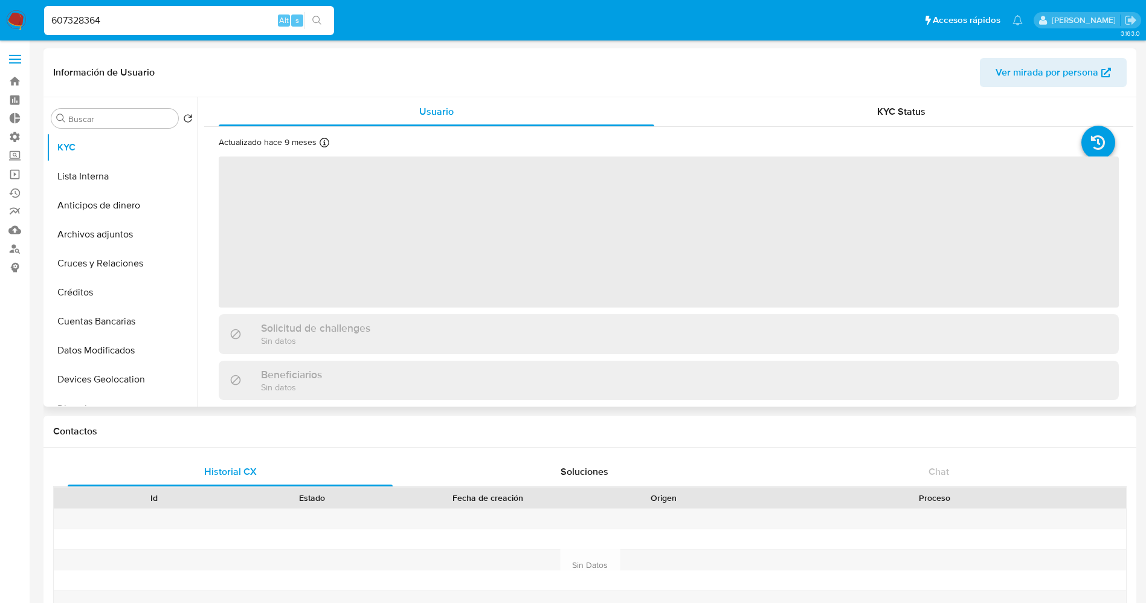
select select "10"
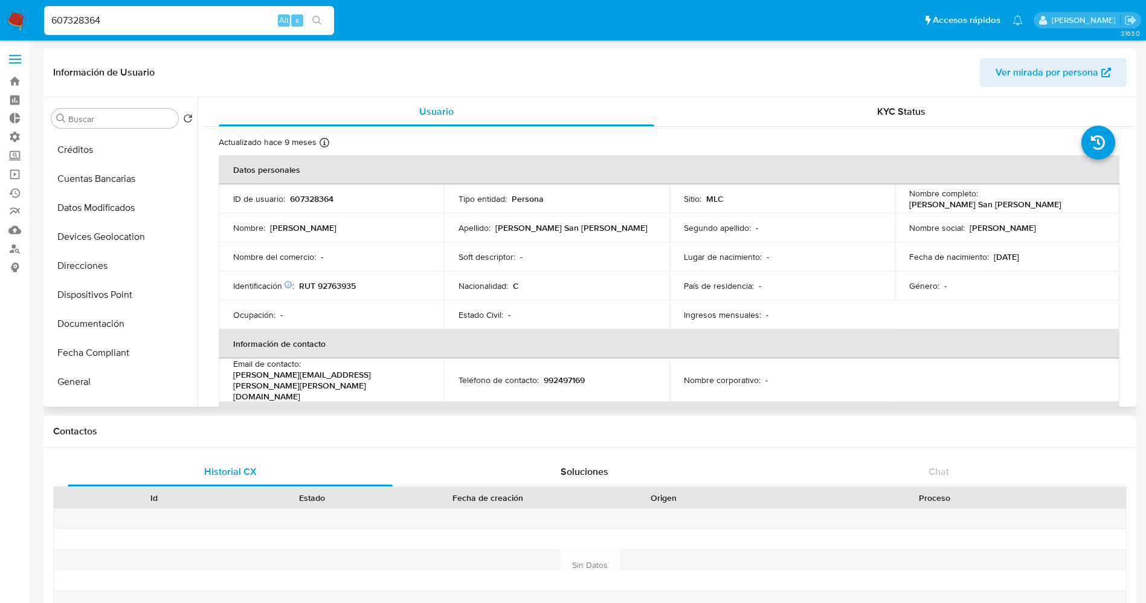
scroll to position [181, 0]
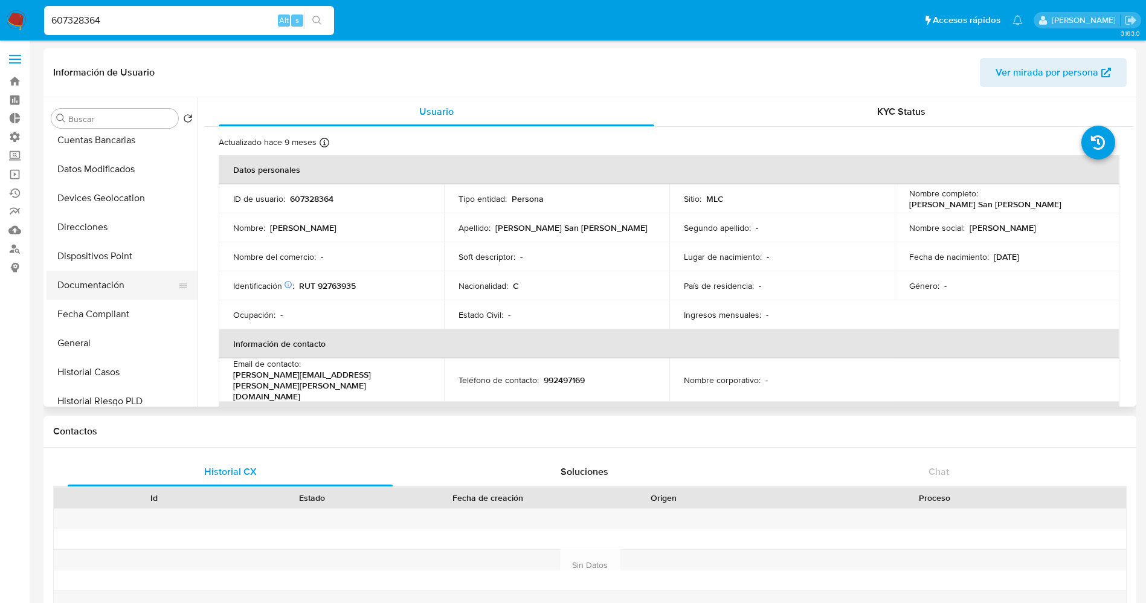
click at [95, 287] on button "Documentación" at bounding box center [117, 285] width 141 height 29
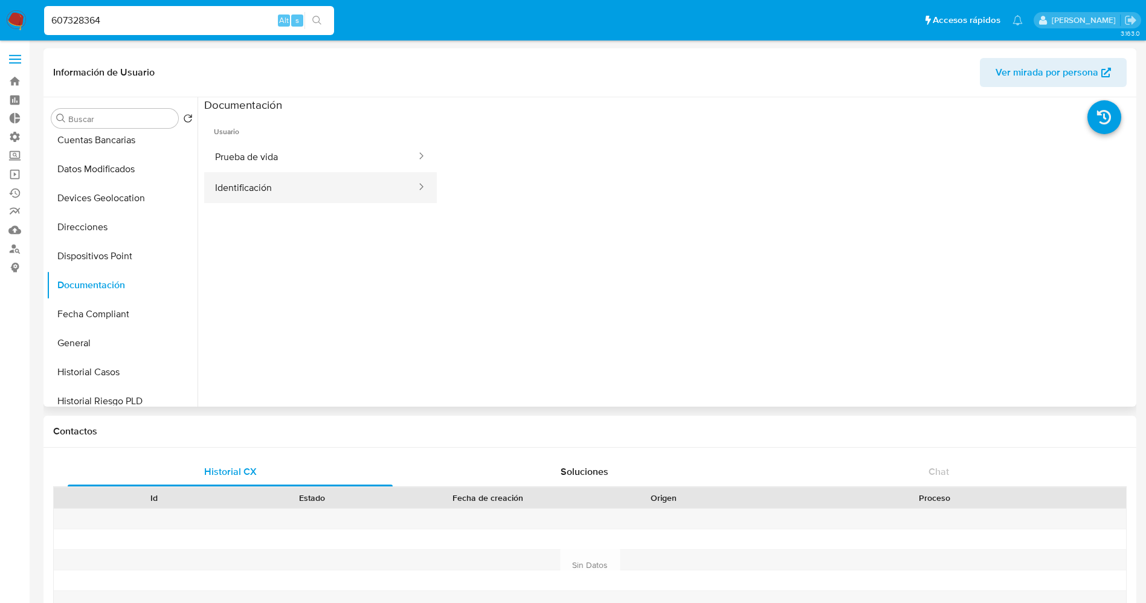
click at [307, 192] on button "Identificación" at bounding box center [310, 187] width 213 height 31
